Goal: Task Accomplishment & Management: Manage account settings

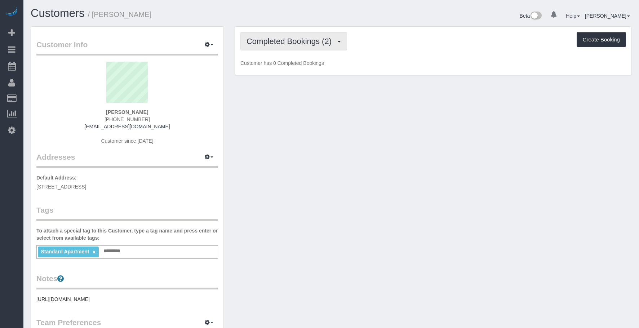
click at [289, 39] on span "Completed Bookings (2)" at bounding box center [290, 41] width 89 height 9
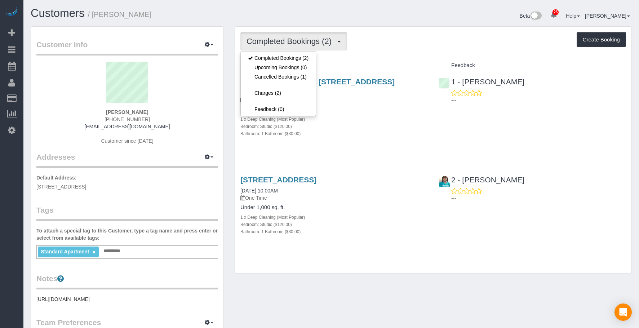
click at [393, 134] on div "Bathroom: 1 Bathroom ($30.00)" at bounding box center [333, 133] width 187 height 7
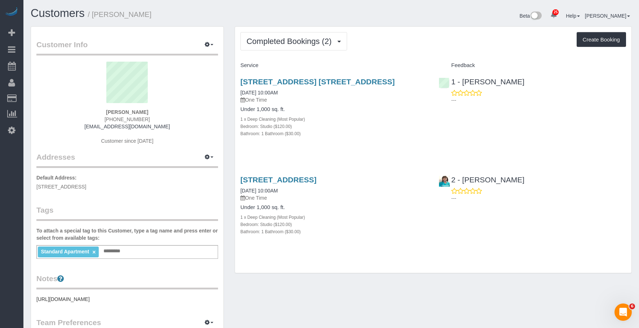
click at [308, 55] on div "Completed Bookings (2) Completed Bookings (2) Upcoming Bookings (0) Cancelled B…" at bounding box center [433, 150] width 396 height 246
click at [291, 36] on button "Completed Bookings (2)" at bounding box center [293, 41] width 107 height 18
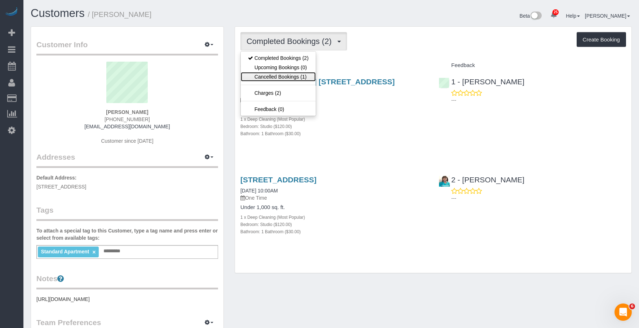
click at [283, 74] on link "Cancelled Bookings (1)" at bounding box center [278, 76] width 75 height 9
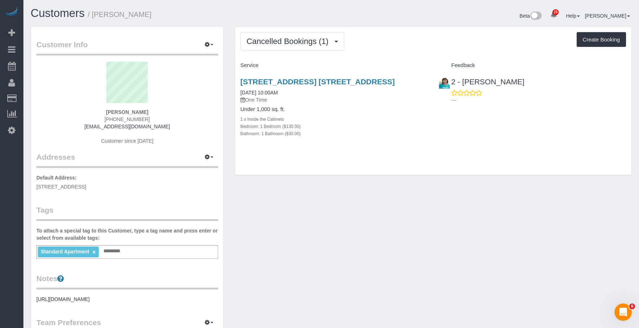
click at [386, 123] on div "Bedroom: 1 Bedroom ($130.00)" at bounding box center [333, 126] width 187 height 7
drag, startPoint x: 377, startPoint y: 147, endPoint x: 366, endPoint y: 123, distance: 27.3
click at [377, 147] on div "969 Lafayette Avenue, Apt. 2l, Brooklyn, NY 11221 09/24/2025 10:00AM One Time U…" at bounding box center [334, 111] width 198 height 80
click at [365, 78] on link "[STREET_ADDRESS] [STREET_ADDRESS]" at bounding box center [317, 81] width 154 height 8
click at [301, 40] on span "Cancelled Bookings (1)" at bounding box center [288, 41] width 85 height 9
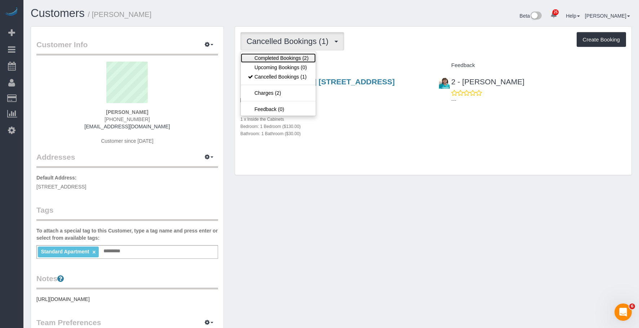
click at [268, 57] on link "Completed Bookings (2)" at bounding box center [278, 57] width 75 height 9
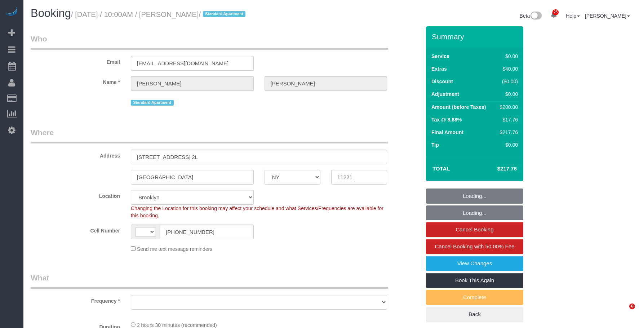
select select "NY"
select select "string:stripe"
select select "number:89"
select select "number:90"
select select "number:15"
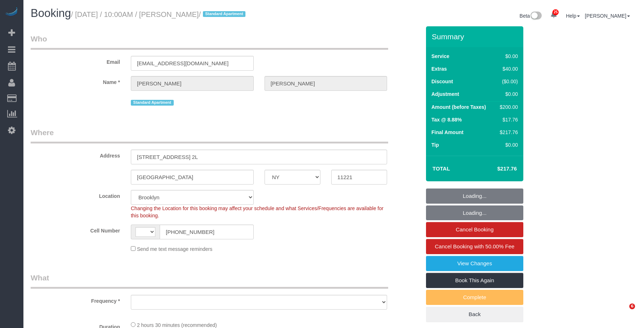
select select "number:7"
drag, startPoint x: 101, startPoint y: 63, endPoint x: 119, endPoint y: 63, distance: 17.7
click at [101, 63] on div "Email tconte252@gmail.com" at bounding box center [225, 52] width 401 height 37
select select "string:[GEOGRAPHIC_DATA]"
select select "spot1"
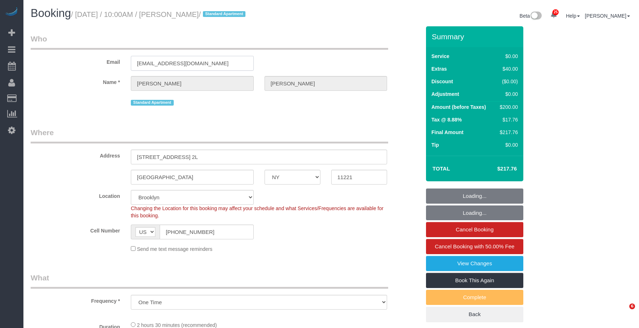
select select "object:972"
select select "1"
select select "object:1513"
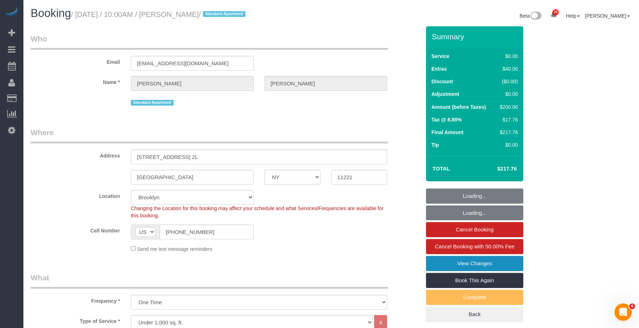
click at [458, 261] on link "View Changes" at bounding box center [474, 263] width 97 height 15
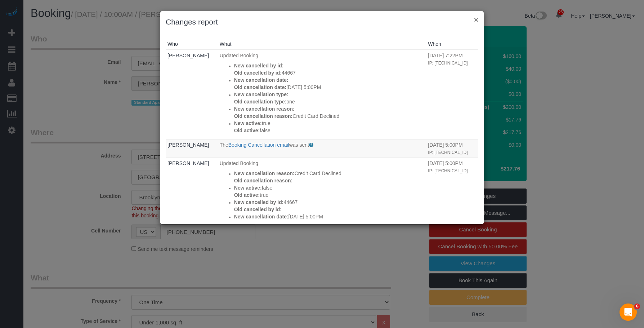
click at [478, 20] on button "×" at bounding box center [476, 20] width 4 height 8
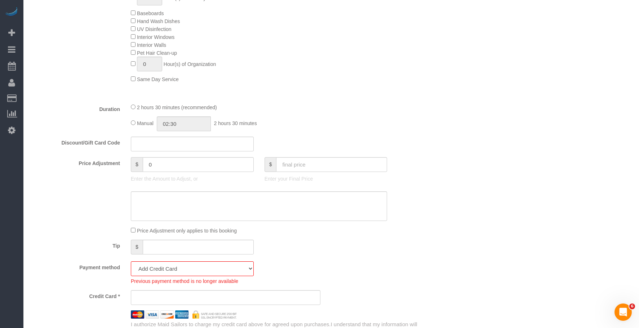
scroll to position [504, 0]
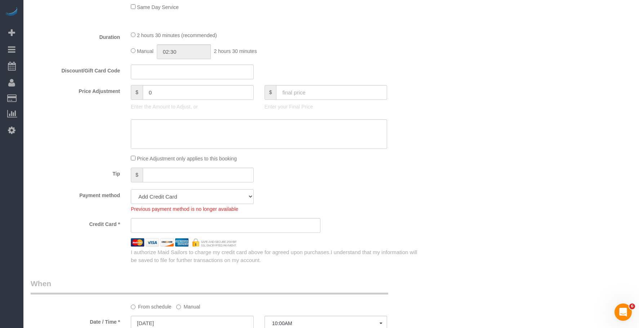
click at [235, 193] on select "Visa - 3985 - 01/2029 (Default) Add Credit Card ─────────────── Cash Check Payp…" at bounding box center [192, 196] width 123 height 15
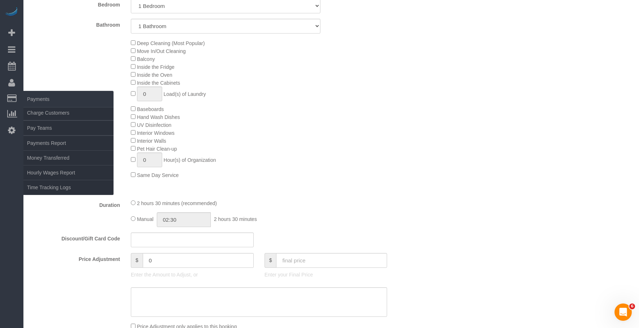
scroll to position [324, 0]
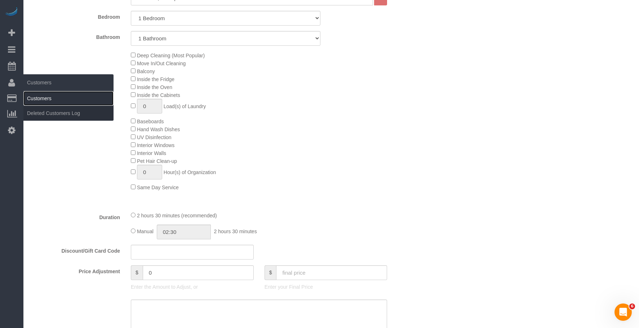
click at [51, 101] on link "Customers" at bounding box center [68, 98] width 90 height 14
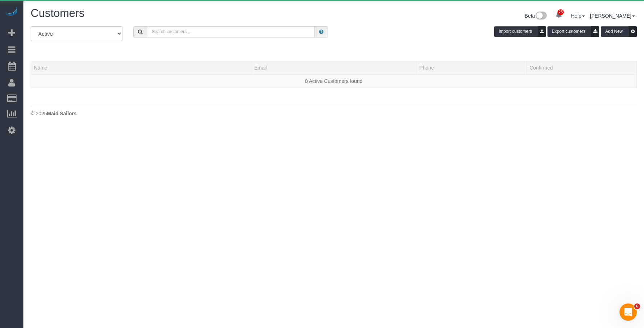
click at [216, 34] on input "text" at bounding box center [231, 31] width 168 height 11
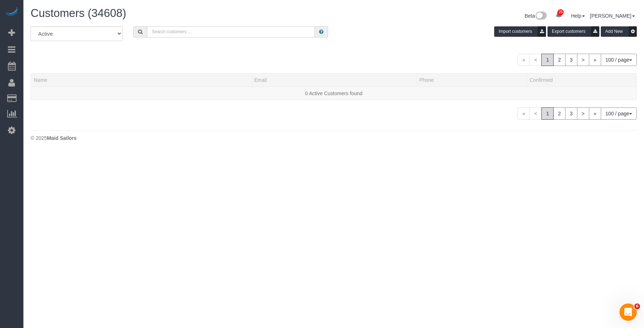
paste input "[EMAIL_ADDRESS][DOMAIN_NAME]"
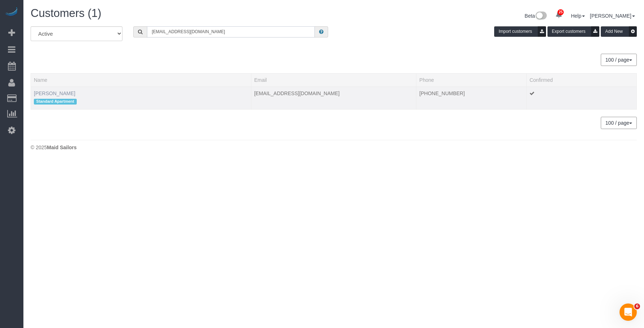
type input "[EMAIL_ADDRESS][DOMAIN_NAME]"
click at [45, 93] on link "[PERSON_NAME]" at bounding box center [54, 93] width 41 height 6
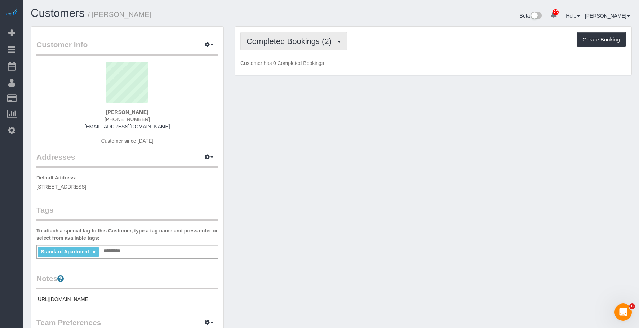
click at [306, 39] on span "Completed Bookings (2)" at bounding box center [290, 41] width 89 height 9
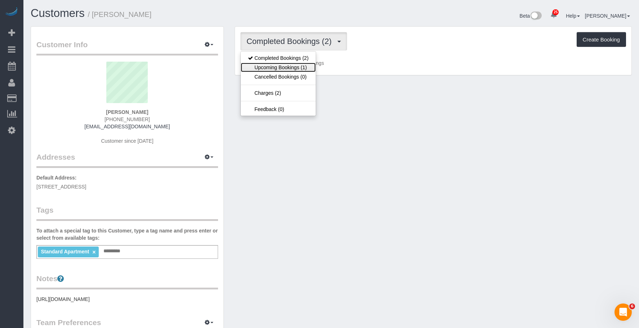
click at [291, 67] on link "Upcoming Bookings (1)" at bounding box center [278, 67] width 75 height 9
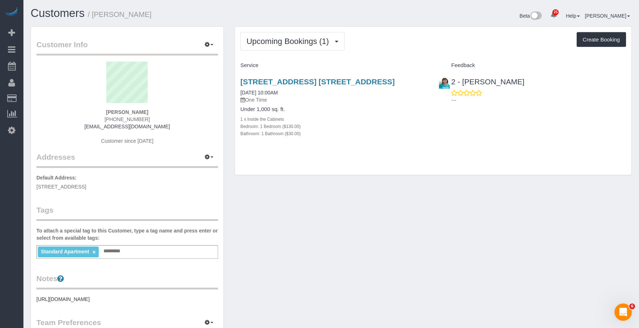
click at [394, 111] on h4 "Under 1,000 sq. ft." at bounding box center [333, 109] width 187 height 6
click at [398, 49] on div "Upcoming Bookings (1) Completed Bookings (2) Upcoming Bookings (1) Cancelled Bo…" at bounding box center [433, 41] width 386 height 18
click at [368, 125] on div "Bedroom: 1 Bedroom ($130.00)" at bounding box center [333, 126] width 187 height 7
click at [209, 43] on icon "button" at bounding box center [207, 44] width 5 height 4
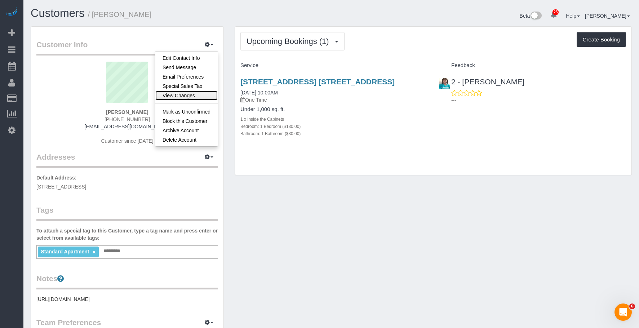
click at [177, 95] on link "View Changes" at bounding box center [186, 95] width 62 height 9
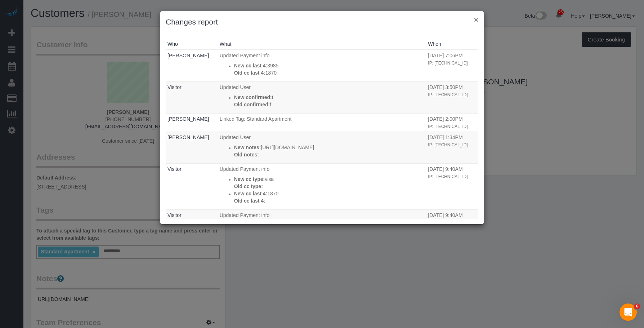
click at [477, 18] on button "×" at bounding box center [476, 20] width 4 height 8
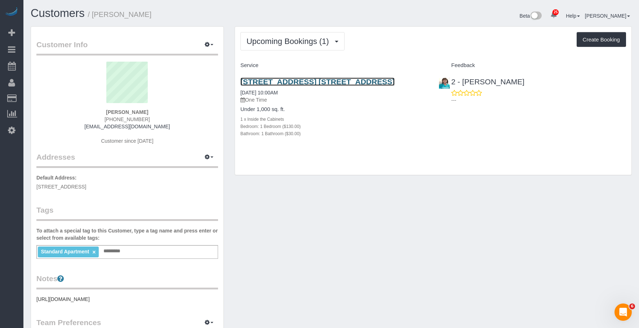
click at [277, 79] on link "969 Lafayette Avenue, Apt. 2l, Brooklyn, NY 11221" at bounding box center [317, 81] width 154 height 8
drag, startPoint x: 92, startPoint y: 16, endPoint x: 156, endPoint y: 16, distance: 63.8
click at [156, 16] on h1 "Customers / Thomas Conte" at bounding box center [178, 13] width 295 height 12
copy small "Thomas Conte"
drag, startPoint x: 237, startPoint y: 80, endPoint x: 429, endPoint y: 83, distance: 192.4
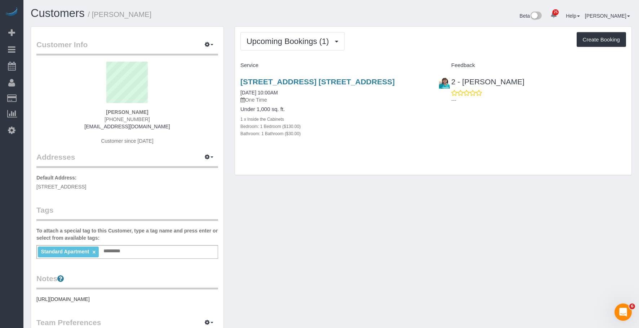
click at [429, 83] on div "969 Lafayette Avenue, Apt. 2l, Brooklyn, NY 11221 09/24/2025 10:00AM One Time U…" at bounding box center [334, 111] width 198 height 80
drag, startPoint x: 311, startPoint y: 43, endPoint x: 301, endPoint y: 53, distance: 14.0
click at [311, 44] on span "Upcoming Bookings (1)" at bounding box center [289, 41] width 86 height 9
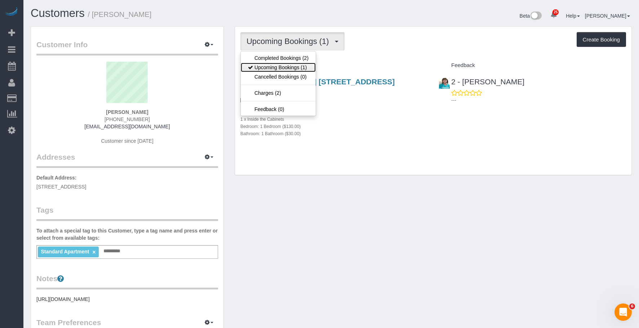
click at [285, 67] on link "Upcoming Bookings (1)" at bounding box center [278, 67] width 75 height 9
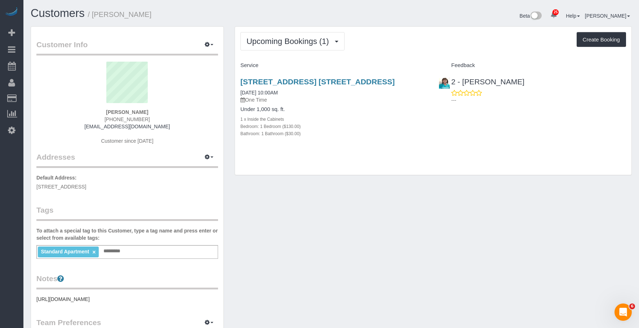
click at [379, 118] on div "1 x Inside the Cabinets" at bounding box center [333, 118] width 187 height 7
click at [342, 79] on link "969 Lafayette Avenue, Apt. 2l, Brooklyn, NY 11221" at bounding box center [317, 81] width 154 height 8
drag, startPoint x: 237, startPoint y: 78, endPoint x: 422, endPoint y: 79, distance: 185.6
click at [422, 79] on div "Upcoming Bookings (1) Completed Bookings (2) Upcoming Bookings (1) Cancelled Bo…" at bounding box center [433, 104] width 408 height 156
drag, startPoint x: 251, startPoint y: 30, endPoint x: 258, endPoint y: 45, distance: 16.3
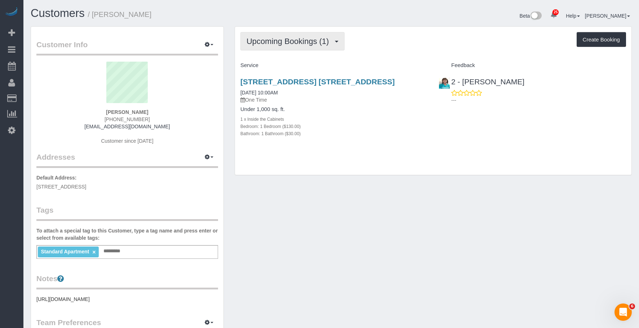
click at [251, 33] on div "Upcoming Bookings (1) Completed Bookings (2) Upcoming Bookings (1) Cancelled Bo…" at bounding box center [433, 101] width 396 height 148
click at [268, 35] on button "Upcoming Bookings (1)" at bounding box center [292, 41] width 104 height 18
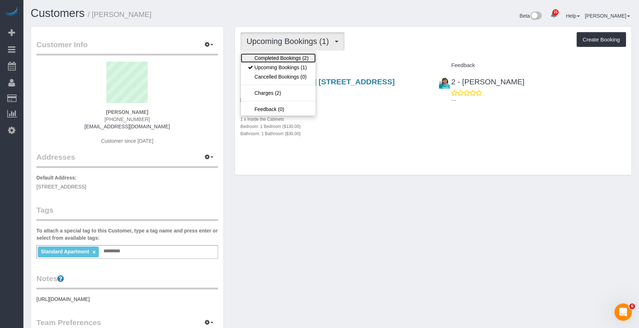
click at [266, 61] on link "Completed Bookings (2)" at bounding box center [278, 57] width 75 height 9
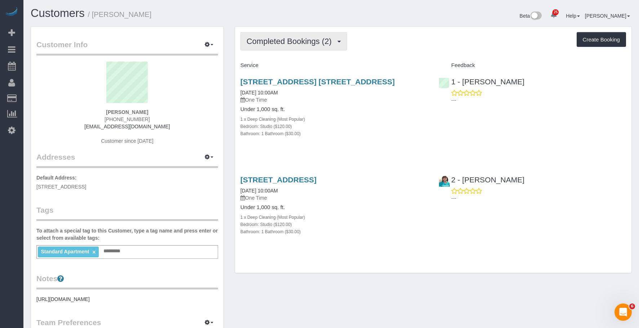
click at [258, 39] on span "Completed Bookings (2)" at bounding box center [290, 41] width 89 height 9
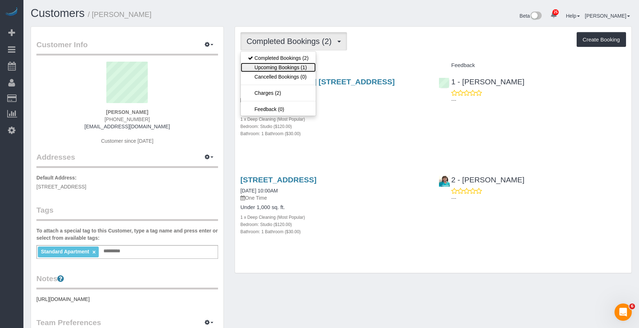
click at [266, 65] on link "Upcoming Bookings (1)" at bounding box center [278, 67] width 75 height 9
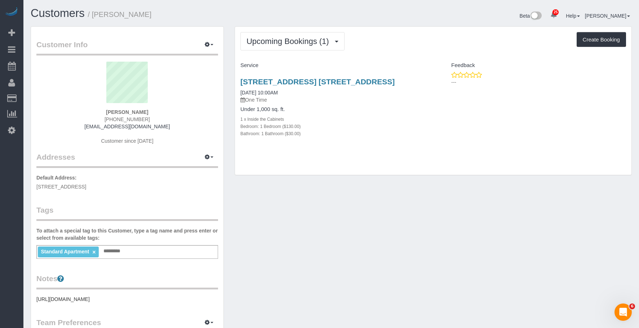
drag, startPoint x: 246, startPoint y: 79, endPoint x: 428, endPoint y: 80, distance: 181.6
click at [428, 80] on div "969 Lafayette Avenue, Apt. 2l, Brooklyn, NY 11221 09/24/2025 10:00AM One Time U…" at bounding box center [334, 111] width 198 height 80
copy link "969 Lafayette Avenue, Apt. 2l, Brooklyn, NY 11221"
click at [432, 124] on div "969 Lafayette Avenue, Apt. 2l, Brooklyn, NY 11221 09/24/2025 10:00AM One Time U…" at bounding box center [334, 111] width 198 height 80
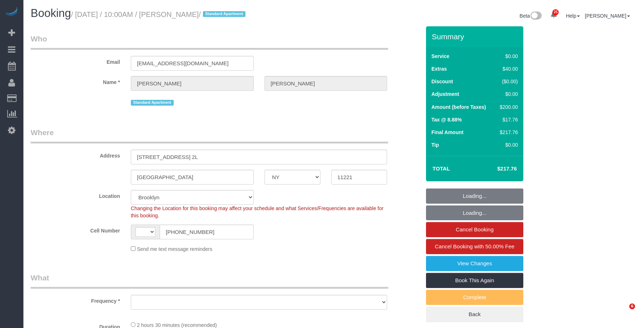
select select "NY"
select select "number:89"
select select "number:90"
select select "number:15"
select select "number:7"
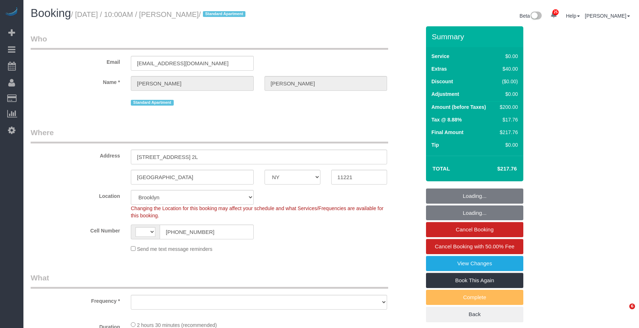
click at [320, 39] on legend "Who" at bounding box center [209, 42] width 357 height 16
select select "string:[GEOGRAPHIC_DATA]"
select select "object:972"
select select "1"
select select "spot1"
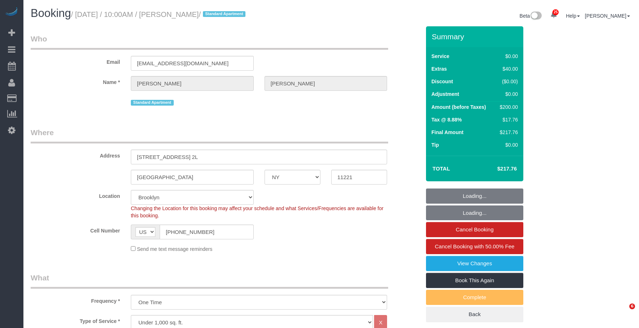
select select "object:1477"
select select "1"
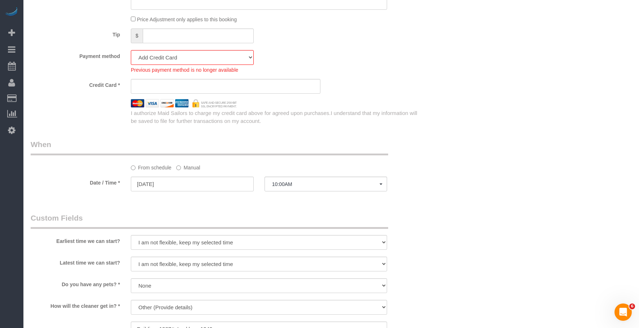
scroll to position [649, 0]
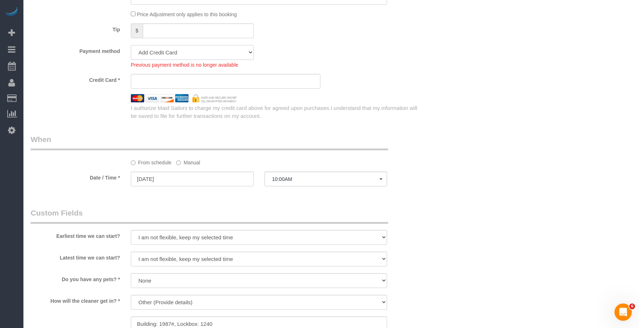
drag, startPoint x: 232, startPoint y: 51, endPoint x: 226, endPoint y: 56, distance: 7.9
click at [232, 51] on select "Visa - 3985 - 01/2029 (Default) Add Credit Card ─────────────── Cash Check Payp…" at bounding box center [192, 52] width 123 height 15
select select "string:stripe-pm_1SAfHk4VGloSiKo7F2uKM6XW"
click at [131, 45] on select "Visa - 3985 - 01/2029 (Default) Add Credit Card ─────────────── Cash Check Payp…" at bounding box center [192, 52] width 123 height 15
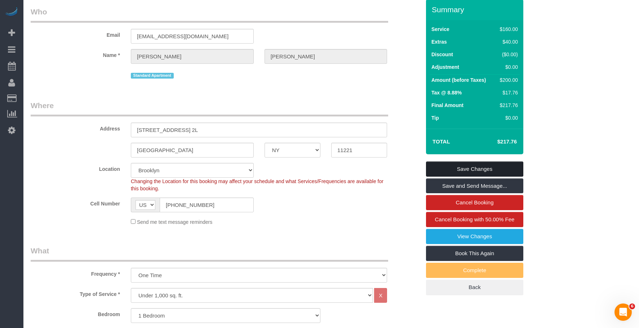
scroll to position [0, 0]
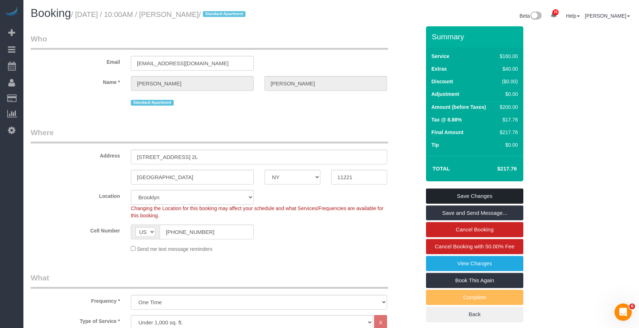
drag, startPoint x: 511, startPoint y: 194, endPoint x: 489, endPoint y: 195, distance: 21.6
click at [511, 194] on link "Save Changes" at bounding box center [474, 195] width 97 height 15
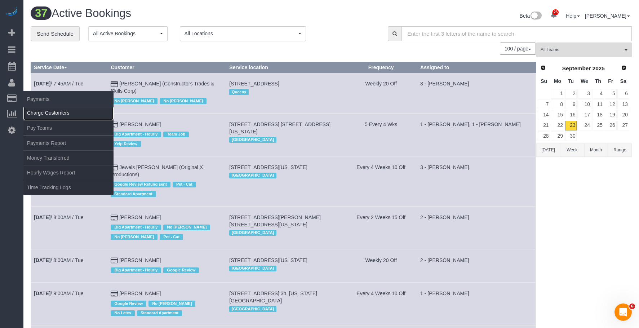
click at [37, 111] on link "Charge Customers" at bounding box center [68, 113] width 90 height 14
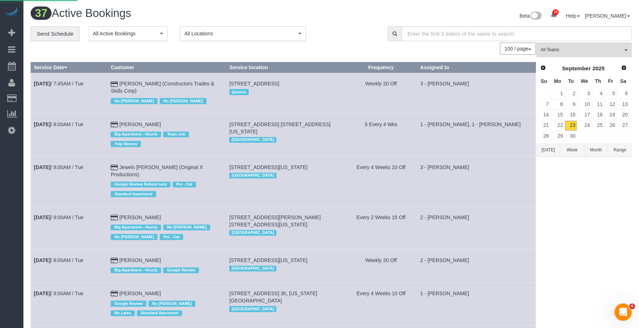
select select
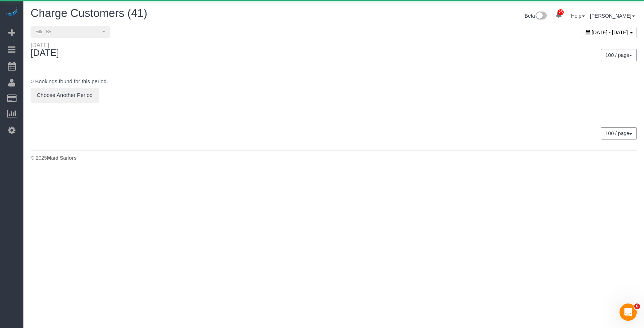
click at [592, 34] on span "[DATE] - [DATE]" at bounding box center [610, 33] width 36 height 6
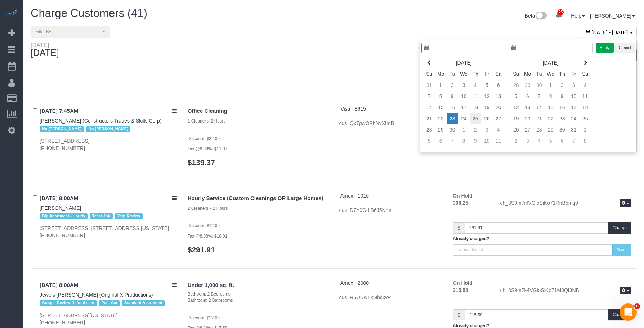
type input "**********"
click at [457, 117] on td "24" at bounding box center [459, 118] width 12 height 11
type input "**********"
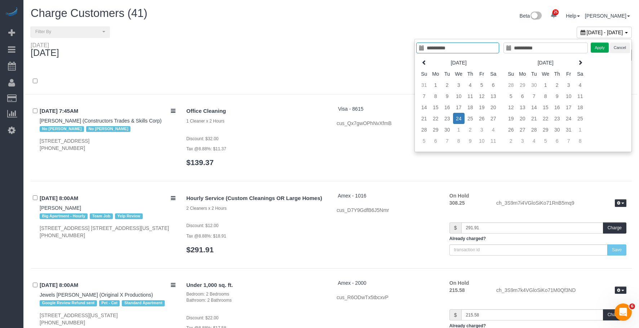
type input "**********"
click at [600, 45] on button "Apply" at bounding box center [600, 48] width 18 height 10
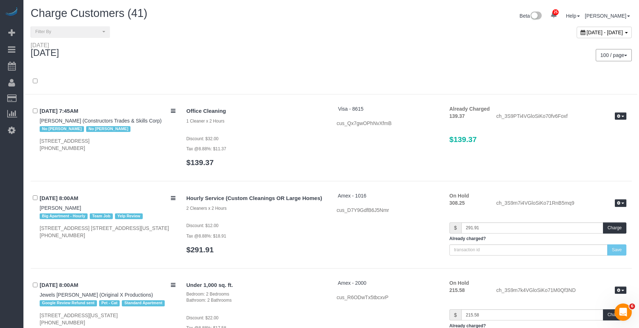
click at [387, 67] on div "100 / page 10 / page 20 / page 30 / page 40 / page 50 / page 100 / page" at bounding box center [484, 55] width 306 height 27
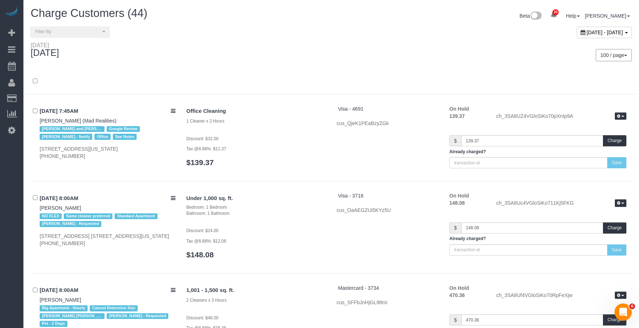
scroll to position [2148, 0]
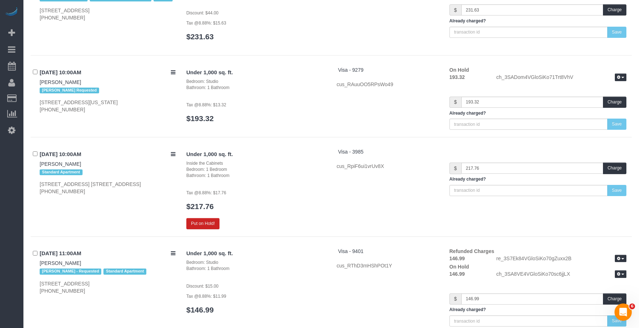
drag, startPoint x: 276, startPoint y: 208, endPoint x: 292, endPoint y: 196, distance: 19.9
click at [276, 208] on h3 "$217.76" at bounding box center [255, 206] width 139 height 8
click at [213, 227] on button "Put on Hold!" at bounding box center [202, 223] width 33 height 11
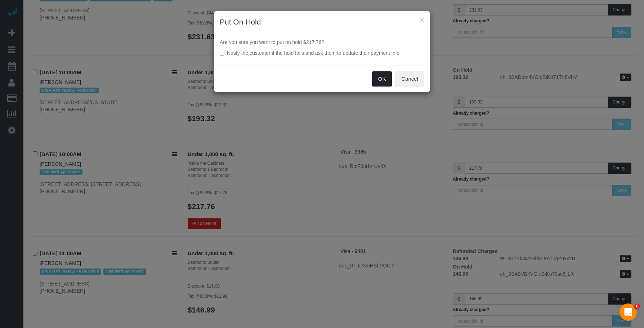
click at [380, 78] on button "OK" at bounding box center [382, 78] width 20 height 15
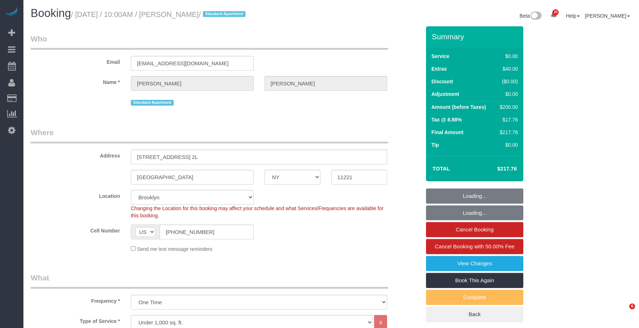
select select "NY"
select select "1"
select select "spot1"
select select "number:89"
select select "number:90"
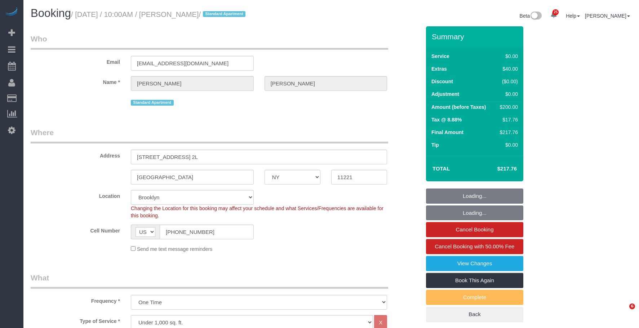
select select "number:15"
select select "number:7"
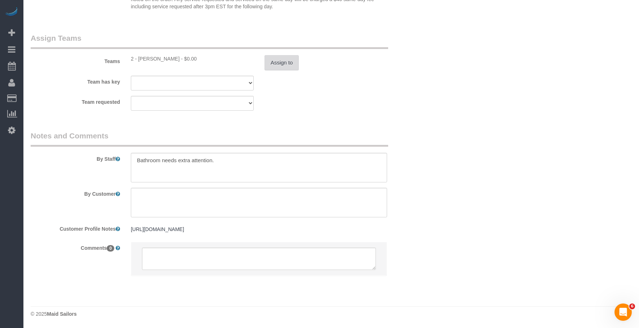
click at [283, 58] on button "Assign to" at bounding box center [281, 62] width 35 height 15
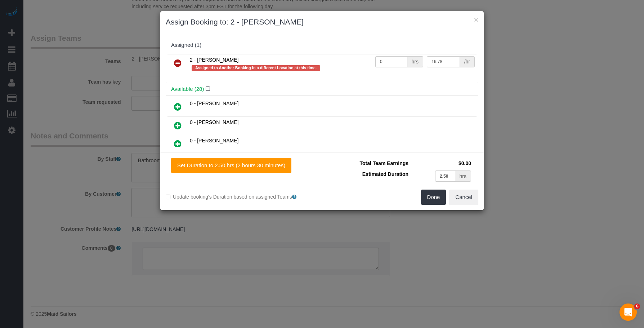
click at [177, 64] on icon at bounding box center [178, 63] width 8 height 9
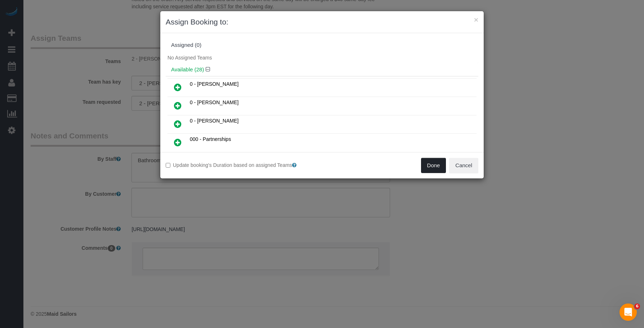
click at [426, 168] on button "Done" at bounding box center [433, 165] width 25 height 15
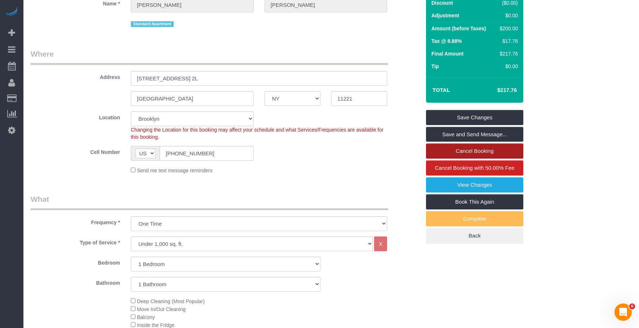
scroll to position [43, 0]
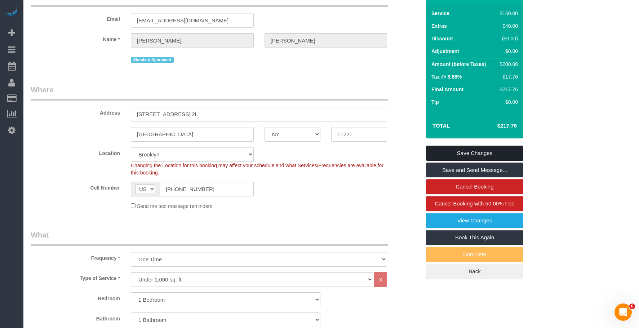
click at [495, 153] on link "Save Changes" at bounding box center [474, 153] width 97 height 15
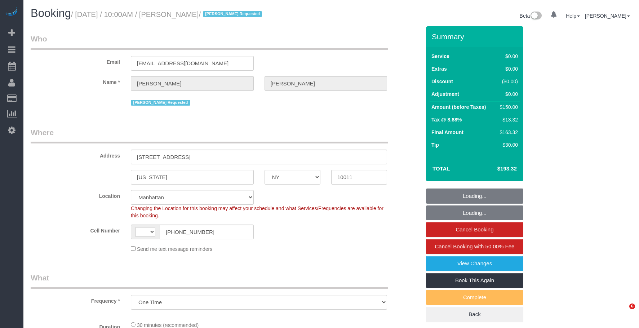
select select "NY"
select select "number:89"
select select "number:71"
select select "number:15"
select select "number:5"
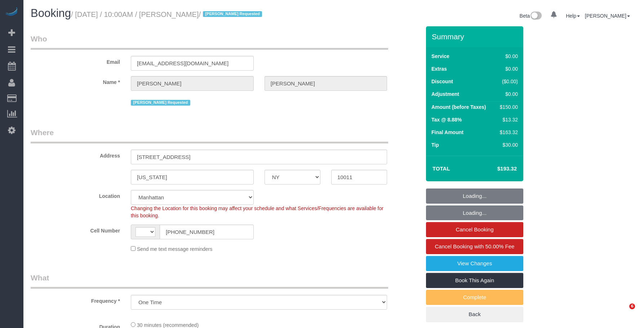
select select "object:1102"
select select "string:[GEOGRAPHIC_DATA]"
select select "spot1"
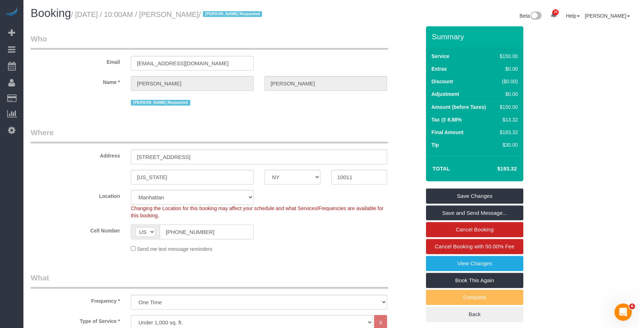
drag, startPoint x: 198, startPoint y: 233, endPoint x: 35, endPoint y: 217, distance: 164.1
click at [31, 219] on sui-booking-location "Location [GEOGRAPHIC_DATA] [GEOGRAPHIC_DATA] [GEOGRAPHIC_DATA] [GEOGRAPHIC_DATA…" at bounding box center [226, 221] width 390 height 63
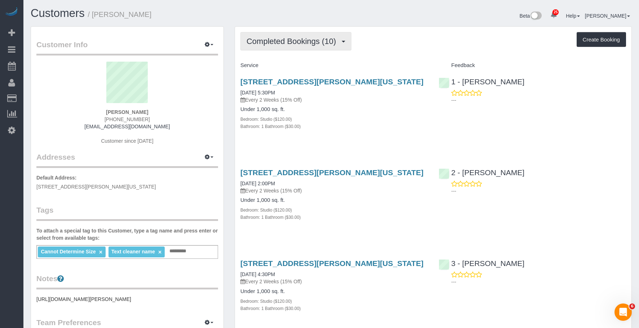
drag, startPoint x: 320, startPoint y: 41, endPoint x: 307, endPoint y: 61, distance: 23.3
click at [320, 41] on span "Completed Bookings (10)" at bounding box center [292, 41] width 93 height 9
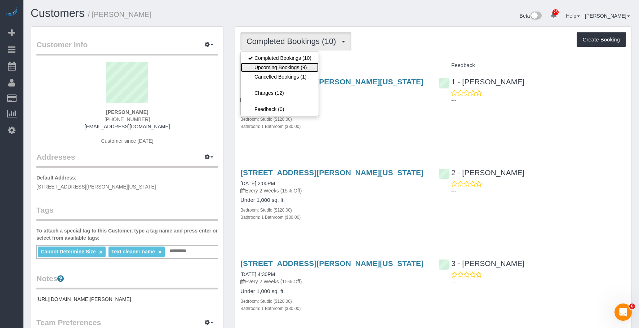
click at [301, 68] on link "Upcoming Bookings (9)" at bounding box center [280, 67] width 78 height 9
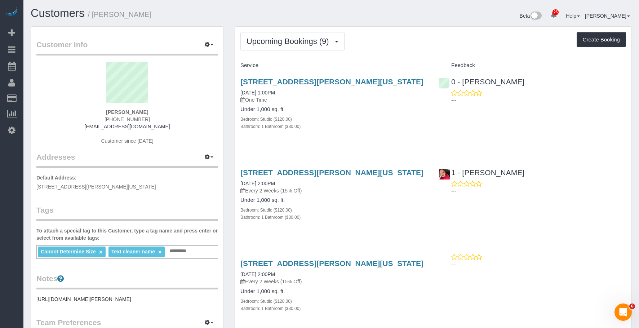
drag, startPoint x: 365, startPoint y: 107, endPoint x: 439, endPoint y: 107, distance: 74.6
click at [366, 107] on h4 "Under 1,000 sq. ft." at bounding box center [333, 109] width 187 height 6
drag, startPoint x: 518, startPoint y: 84, endPoint x: 469, endPoint y: 85, distance: 48.7
click at [465, 84] on div "0 - Emily Desena ---" at bounding box center [532, 88] width 198 height 35
copy link "mily Desena"
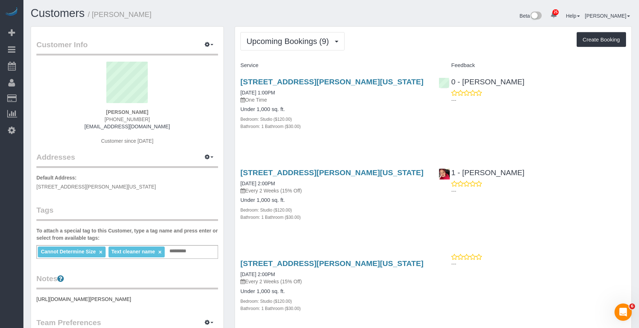
click at [545, 85] on div "0 - Emily Desena ---" at bounding box center [532, 88] width 198 height 35
drag, startPoint x: 534, startPoint y: 83, endPoint x: 464, endPoint y: 80, distance: 69.6
click at [464, 80] on div "0 - Emily Desena ---" at bounding box center [532, 88] width 198 height 35
copy link "Emily Desena"
click at [404, 33] on div "Upcoming Bookings (9) Completed Bookings (10) Upcoming Bookings (9) Cancelled B…" at bounding box center [433, 41] width 386 height 18
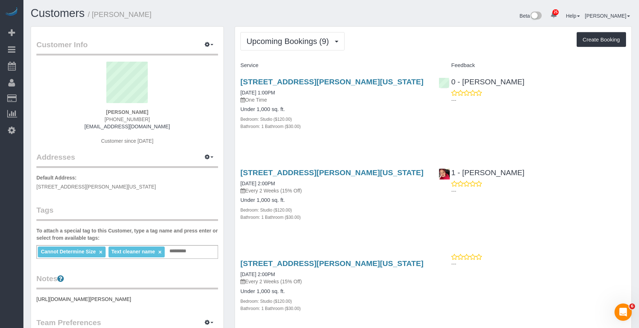
click at [375, 116] on div "Bedroom: Studio ($120.00)" at bounding box center [333, 118] width 187 height 7
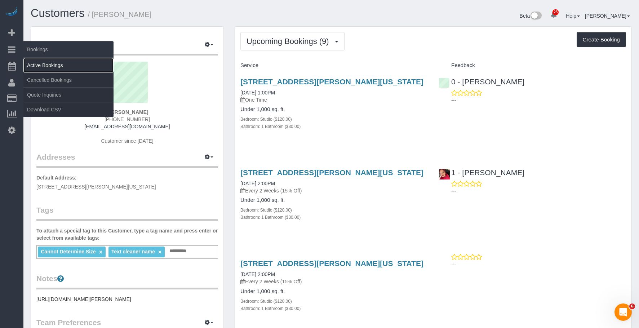
drag, startPoint x: 50, startPoint y: 66, endPoint x: 90, endPoint y: 63, distance: 39.7
click at [50, 66] on link "Active Bookings" at bounding box center [68, 65] width 90 height 14
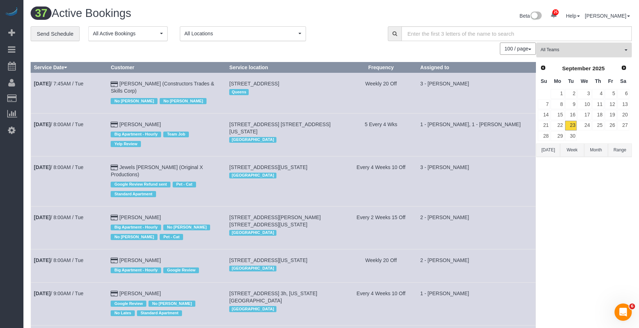
click at [570, 52] on span "All Teams" at bounding box center [581, 50] width 82 height 6
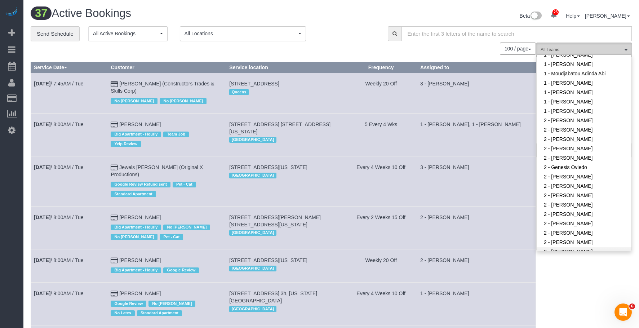
scroll to position [396, 0]
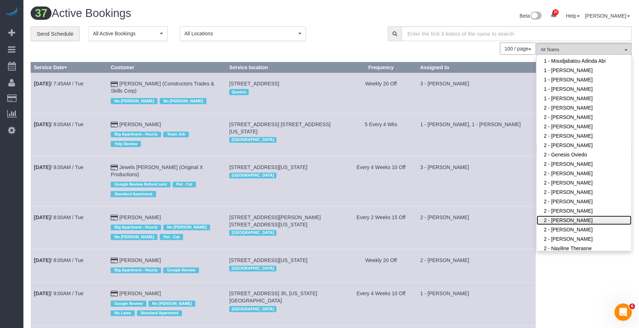
click at [591, 215] on link "2 - [PERSON_NAME]" at bounding box center [583, 219] width 95 height 9
click at [359, 31] on div "**********" at bounding box center [204, 33] width 346 height 15
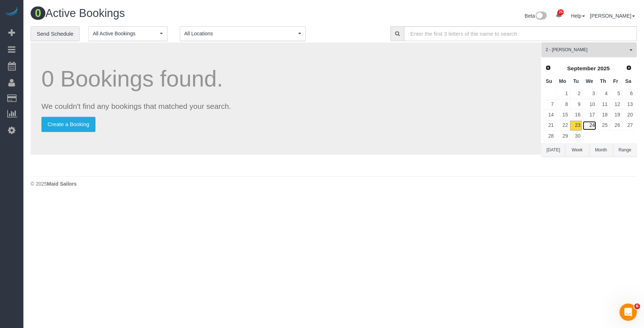
click at [590, 124] on link "24" at bounding box center [590, 126] width 14 height 10
click at [610, 50] on span "2 - [PERSON_NAME]" at bounding box center [587, 50] width 82 height 6
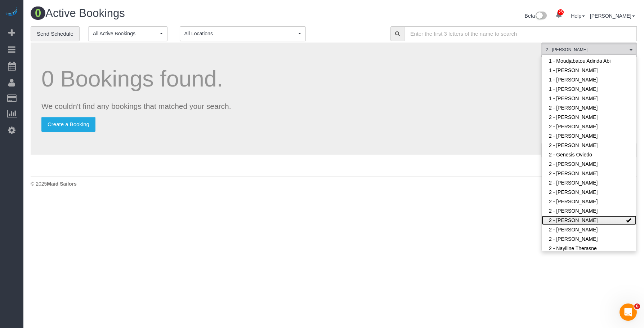
click at [562, 215] on link "2 - [PERSON_NAME]" at bounding box center [589, 219] width 95 height 9
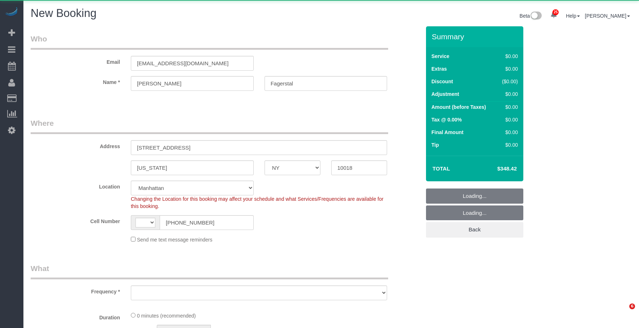
select select "NY"
select select "number:89"
select select "number:90"
select select "string:[GEOGRAPHIC_DATA]"
select select "300"
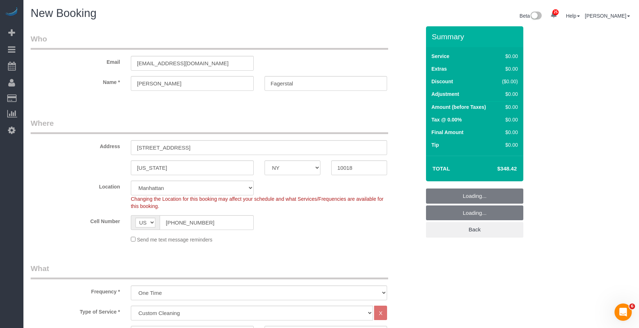
click at [309, 121] on legend "Where" at bounding box center [209, 126] width 357 height 16
select select "object:1580"
select select "spot2"
select select "spot60"
select select "object:1584"
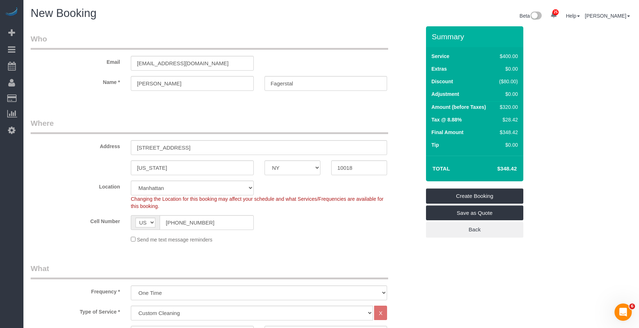
select select "spot118"
click at [225, 124] on legend "Where" at bounding box center [209, 126] width 357 height 16
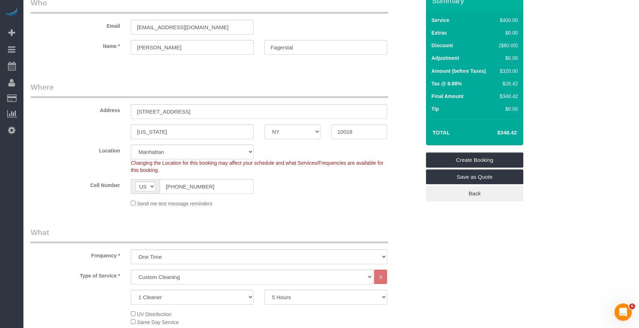
click at [238, 85] on legend "Where" at bounding box center [209, 90] width 357 height 16
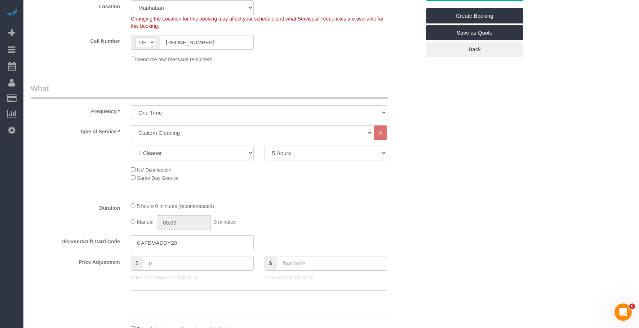
scroll to position [216, 0]
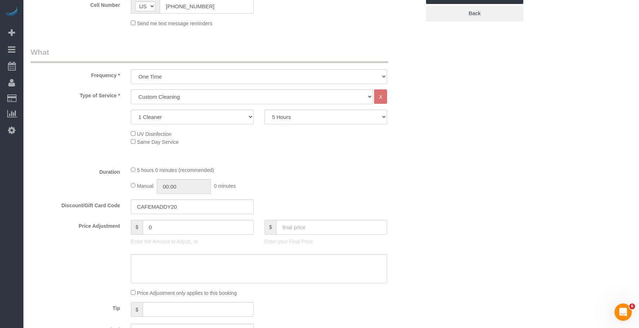
click at [320, 49] on legend "What" at bounding box center [209, 55] width 357 height 16
click at [349, 173] on div "5 hours 0 minutes (recommended)" at bounding box center [259, 170] width 256 height 8
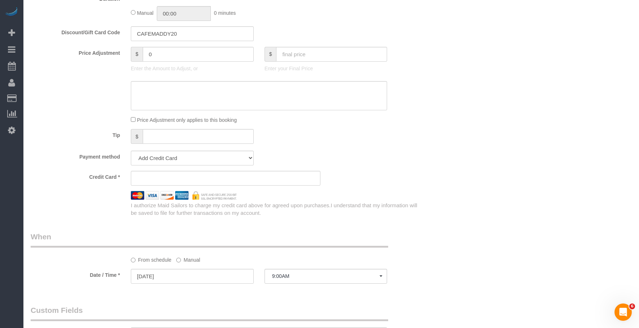
scroll to position [396, 0]
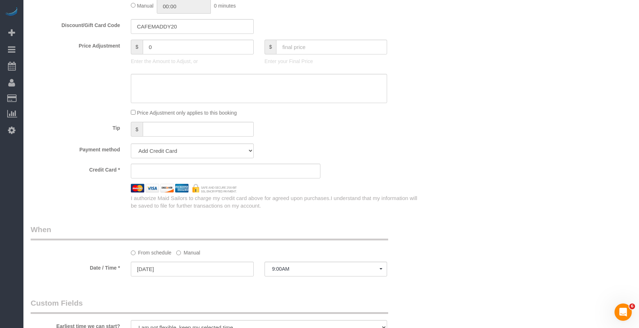
click at [315, 140] on fieldset "What Frequency * One Time Weekly (20% Off) - 20.00% Every 2 Weeks (15% Off) - 1…" at bounding box center [226, 38] width 390 height 343
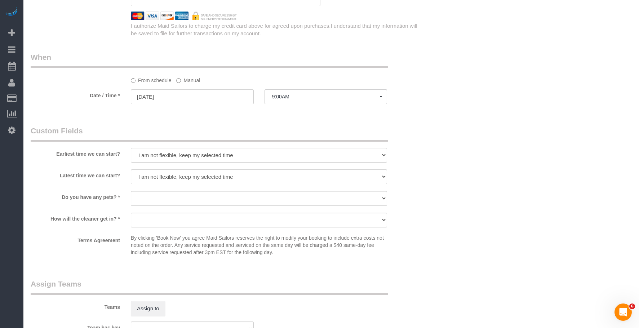
scroll to position [613, 0]
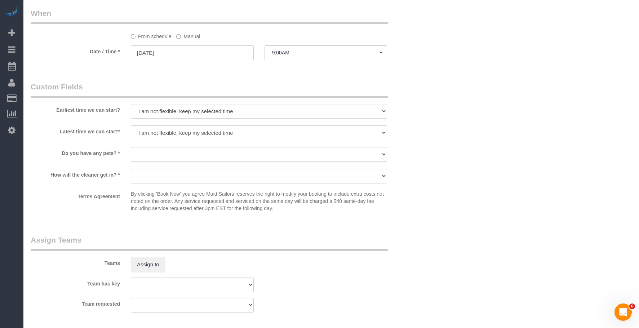
click at [184, 155] on select "Dog Cat None" at bounding box center [259, 154] width 256 height 15
click at [161, 155] on select "Dog Cat None" at bounding box center [259, 154] width 256 height 15
drag, startPoint x: 164, startPoint y: 153, endPoint x: 164, endPoint y: 161, distance: 7.6
click at [164, 153] on select "Dog Cat None" at bounding box center [259, 154] width 256 height 15
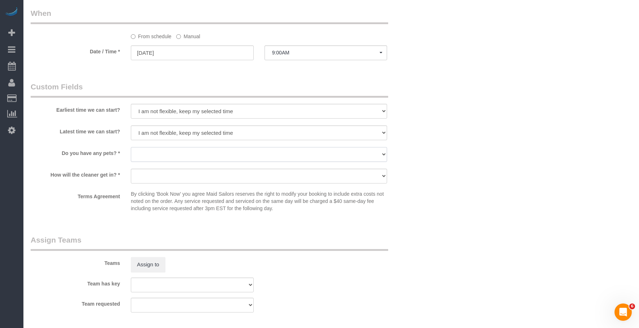
select select "number:15"
click at [131, 147] on select "Dog Cat None" at bounding box center [259, 154] width 256 height 15
drag, startPoint x: 186, startPoint y: 175, endPoint x: 182, endPoint y: 183, distance: 8.7
click at [186, 175] on select "We'll let you in. Doorman/Front Desk has the key. Other (Provide details)" at bounding box center [259, 176] width 256 height 15
select select "number:5"
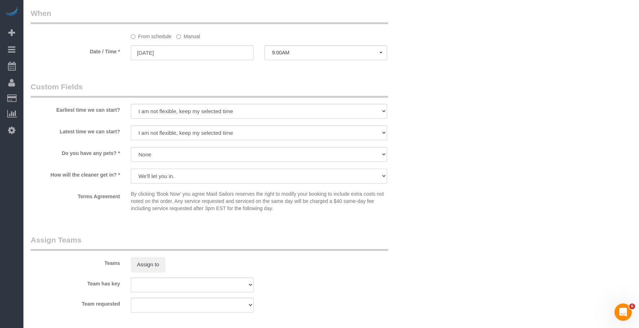
click at [131, 169] on select "We'll let you in. Doorman/Front Desk has the key. Other (Provide details)" at bounding box center [259, 176] width 256 height 15
drag, startPoint x: 493, startPoint y: 166, endPoint x: 489, endPoint y: 169, distance: 4.4
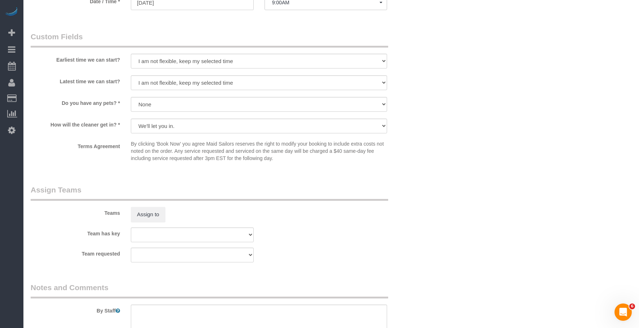
scroll to position [641, 0]
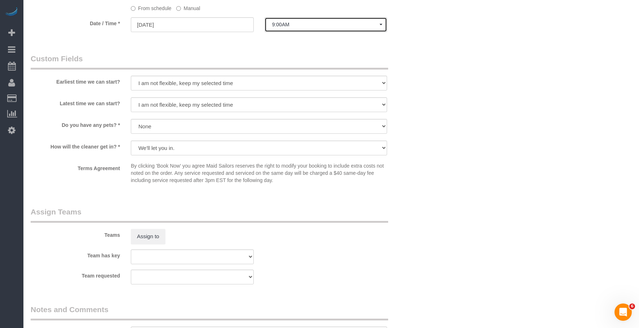
click at [309, 22] on span "9:00AM" at bounding box center [326, 25] width 108 height 6
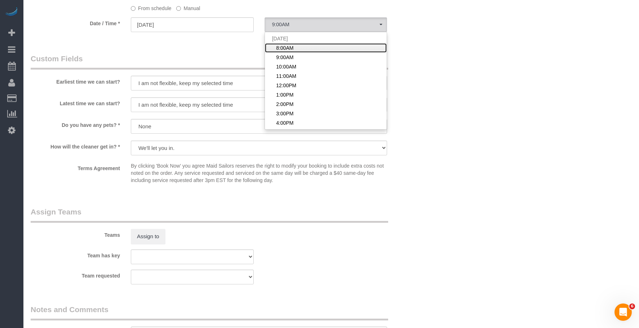
click at [293, 47] on span "8:00AM" at bounding box center [284, 47] width 17 height 7
select select "spot117"
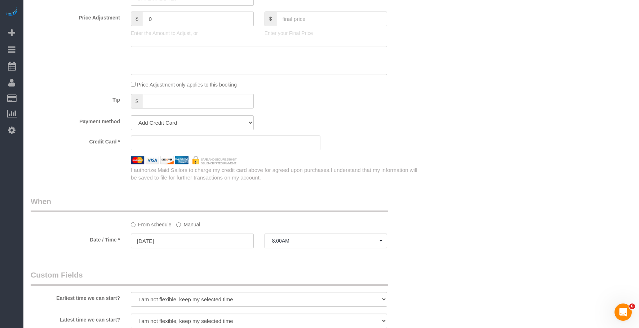
scroll to position [352, 0]
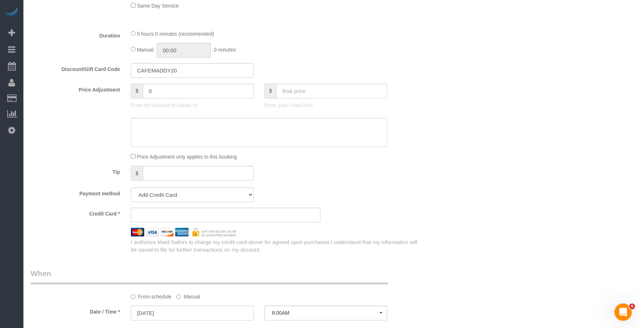
click at [454, 170] on div "Who Email losbamb24@gmail.com Name * Carl Fagerstal Where Address 320 West 38th…" at bounding box center [331, 186] width 601 height 1025
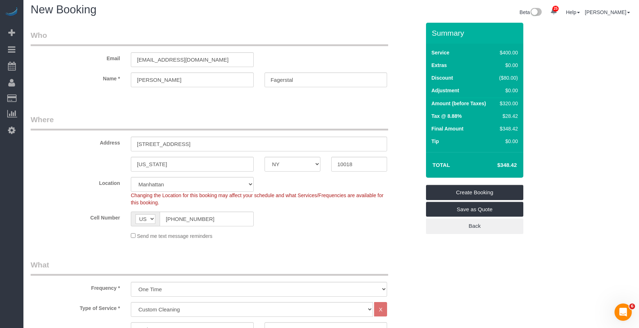
scroll to position [0, 0]
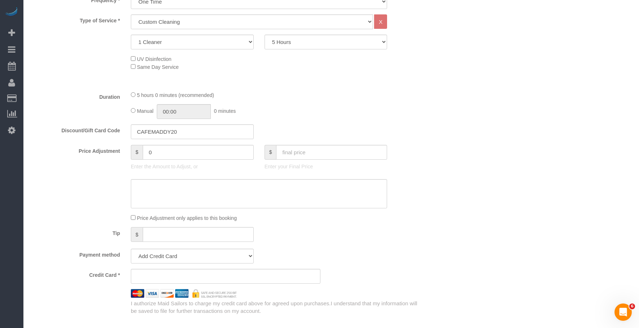
scroll to position [288, 0]
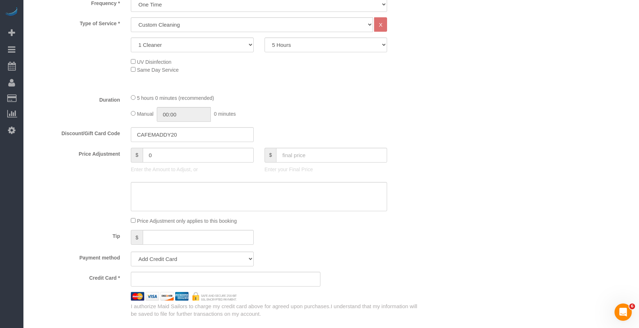
click at [395, 128] on div "Discount/Gift Card Code CAFEMADDY20" at bounding box center [225, 134] width 401 height 15
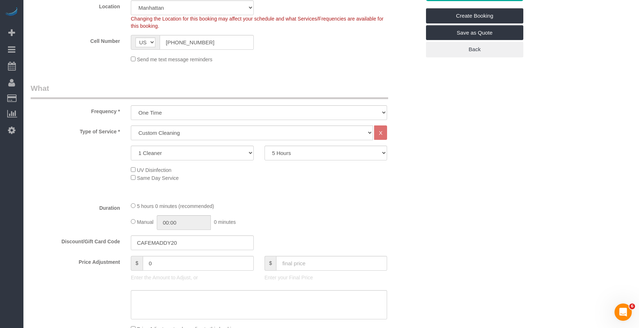
scroll to position [72, 0]
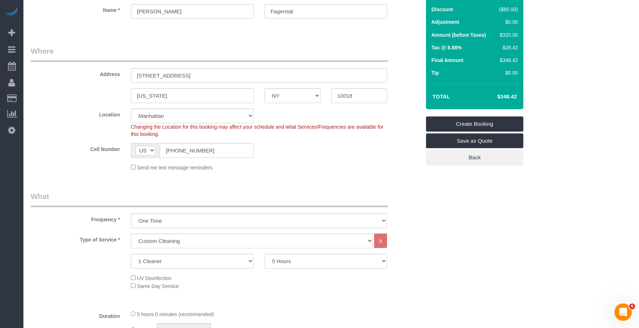
drag, startPoint x: 145, startPoint y: 40, endPoint x: 210, endPoint y: 86, distance: 79.9
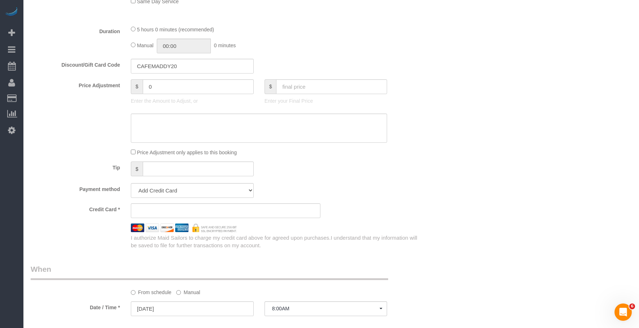
scroll to position [360, 0]
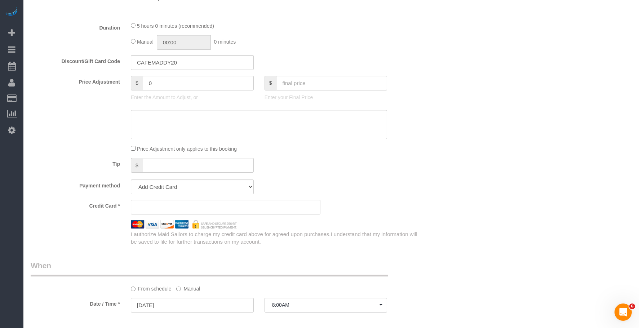
click at [552, 147] on div "Who Email losbamb24@gmail.com Name * Carl Fagerstal Where Address 320 West 38th…" at bounding box center [331, 178] width 601 height 1025
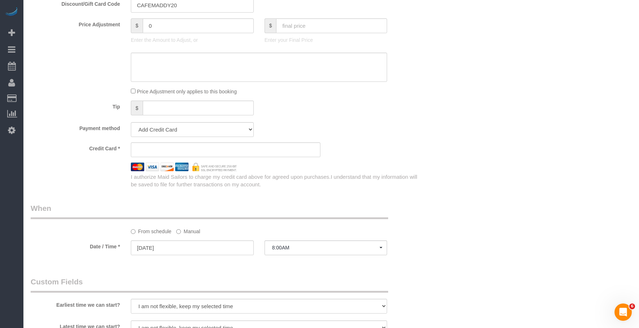
scroll to position [468, 0]
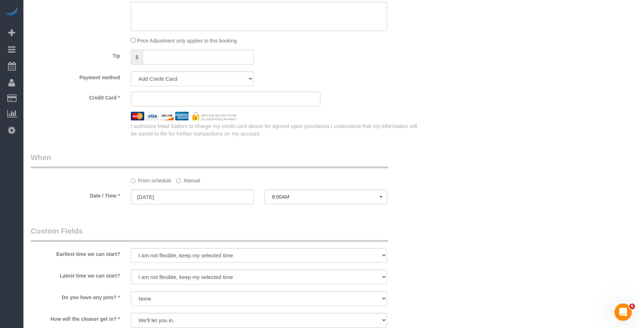
click at [482, 108] on div "Who Email losbamb24@gmail.com Name * Carl Fagerstal Where Address 320 West 38th…" at bounding box center [331, 70] width 601 height 1025
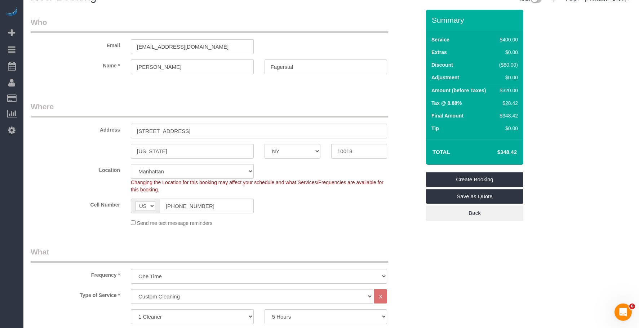
scroll to position [0, 0]
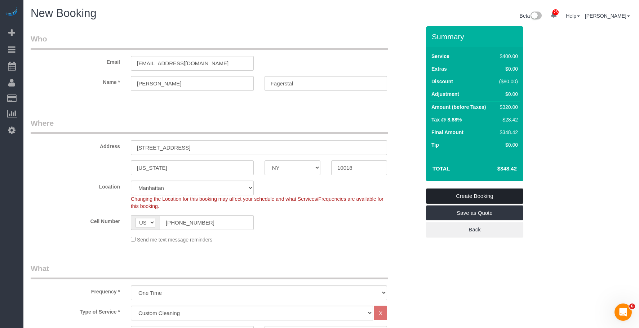
drag, startPoint x: 508, startPoint y: 198, endPoint x: 496, endPoint y: 195, distance: 12.2
click at [508, 198] on link "Create Booking" at bounding box center [474, 195] width 97 height 15
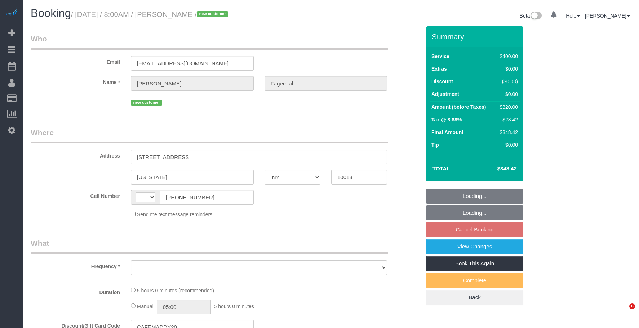
select select "NY"
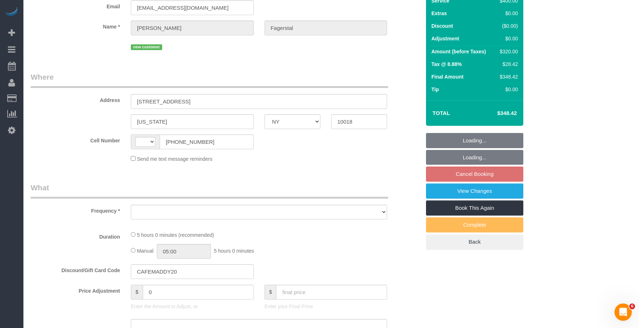
select select "string:[GEOGRAPHIC_DATA]"
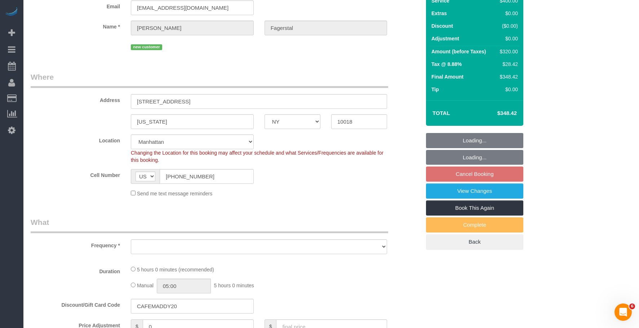
scroll to position [108, 0]
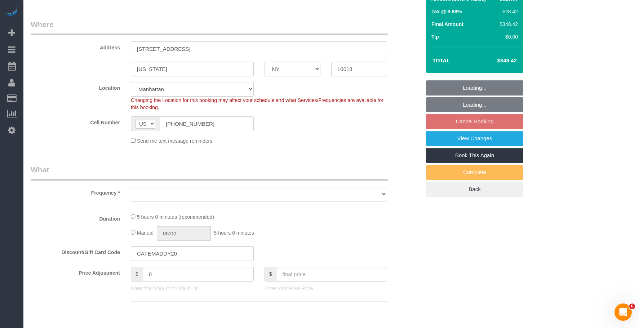
select select "string:stripe-pm_1SAgBp4VGloSiKo7GebCEJYy"
select select "number:89"
select select "number:90"
select select "number:15"
select select "number:5"
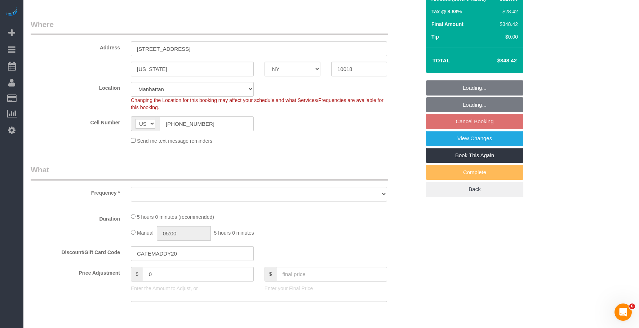
select select "object:956"
select select "300"
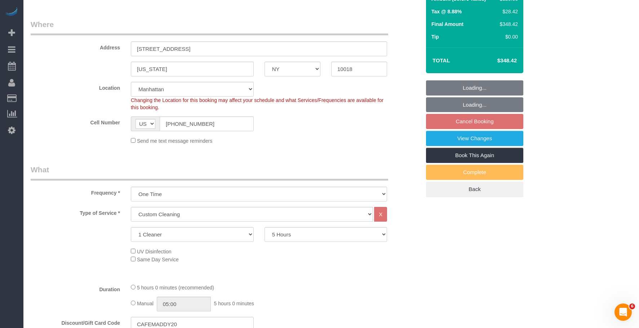
select select "object:1089"
select select "spot1"
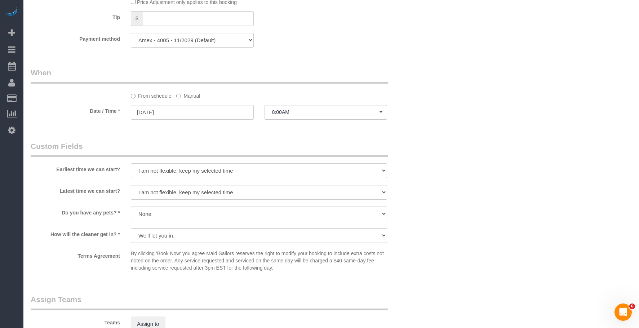
scroll to position [504, 0]
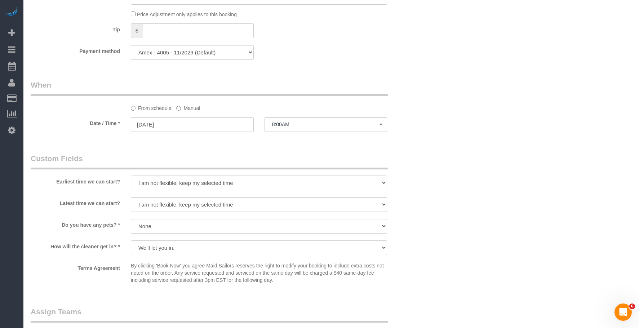
click at [412, 71] on div "Who Email losbamb24@gmail.com Name * Carl Fagerstal new customer Where Address …" at bounding box center [225, 47] width 401 height 1051
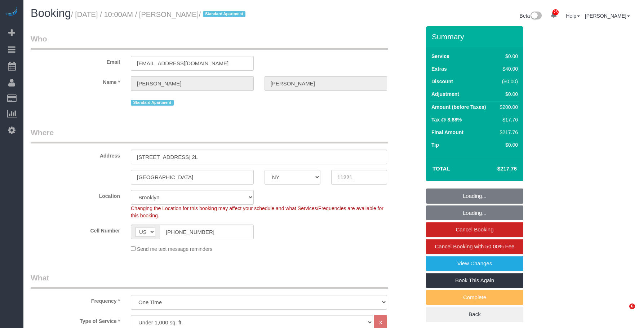
select select "NY"
select select "1"
select select "spot1"
select select "number:89"
select select "number:90"
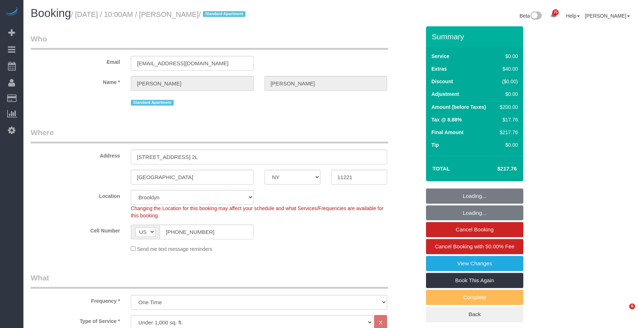
select select "number:15"
select select "number:7"
select select "object:1504"
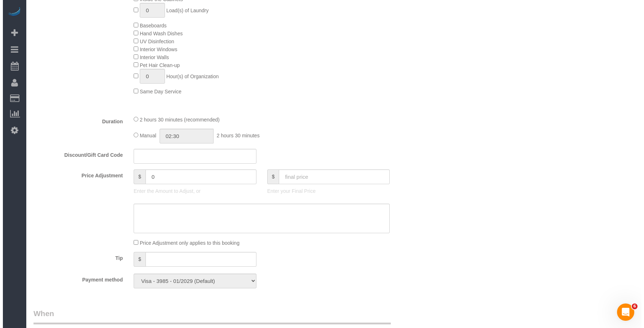
scroll to position [36, 0]
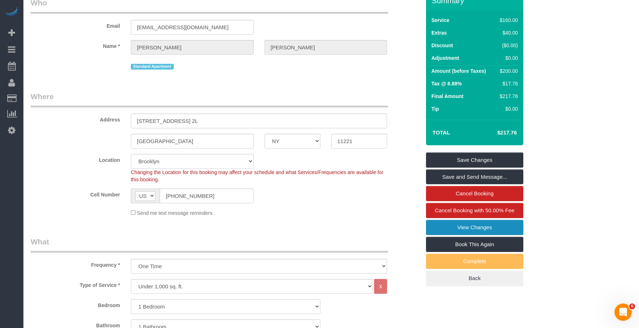
click at [451, 229] on link "View Changes" at bounding box center [474, 227] width 97 height 15
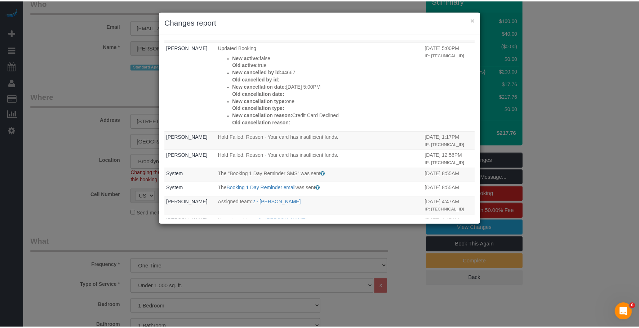
scroll to position [252, 0]
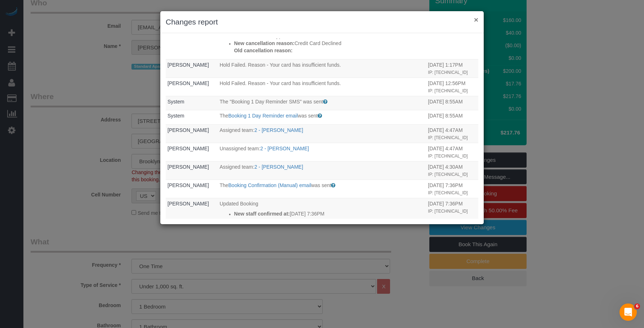
click at [476, 19] on button "×" at bounding box center [476, 20] width 4 height 8
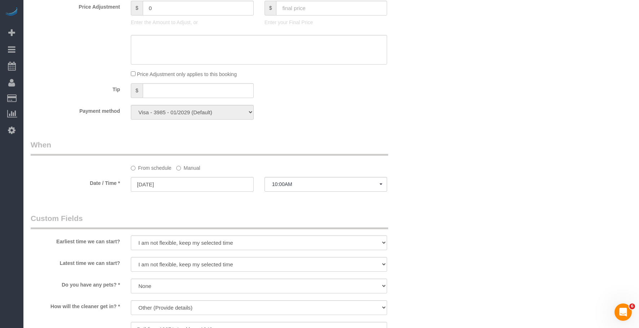
scroll to position [649, 0]
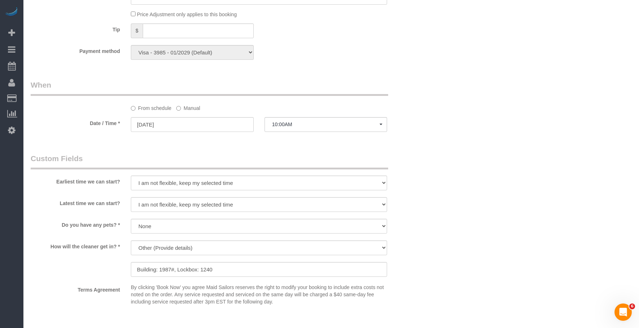
click at [196, 107] on label "Manual" at bounding box center [188, 107] width 24 height 10
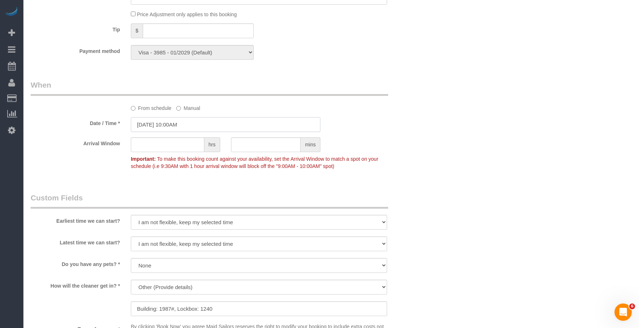
click at [206, 125] on input "[DATE] 10:00AM" at bounding box center [226, 124] width 190 height 15
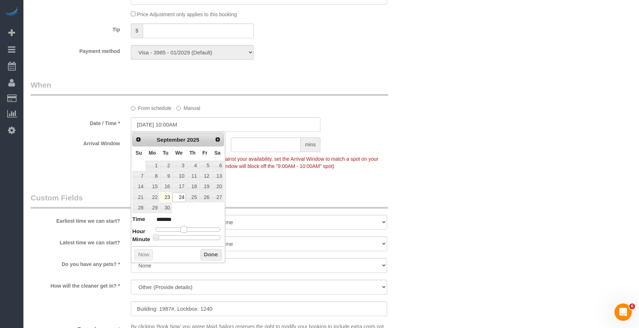
type input "[DATE] 11:00AM"
type input "*******"
type input "[DATE] 12:00PM"
type input "*******"
type input "[DATE] 1:00PM"
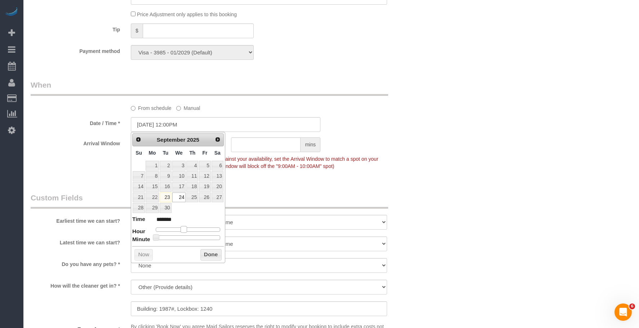
type input "******"
type input "[DATE] 2:00PM"
type input "******"
type input "[DATE] 3:00PM"
type input "******"
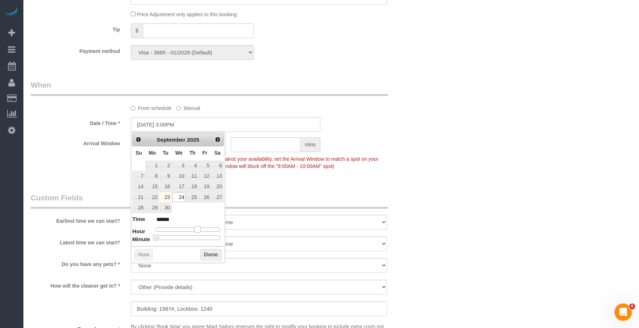
type input "[DATE] 4:00PM"
type input "******"
drag, startPoint x: 186, startPoint y: 229, endPoint x: 204, endPoint y: 232, distance: 17.6
click at [204, 232] on dl "Time ****** Hour Minute Second Millisecond Microsecond Time Zone ***** ***** **…" at bounding box center [178, 227] width 92 height 25
type input "[DATE] 4:05PM"
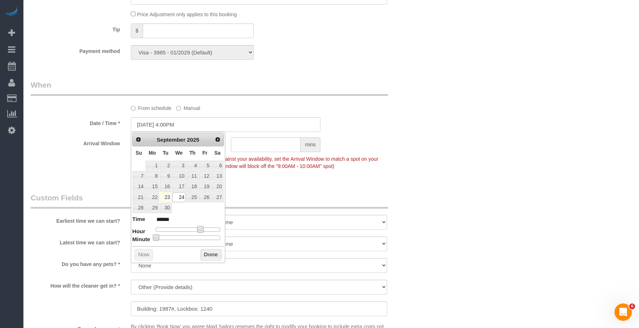
type input "******"
type input "[DATE] 4:10PM"
type input "******"
type input "[DATE] 4:15PM"
type input "******"
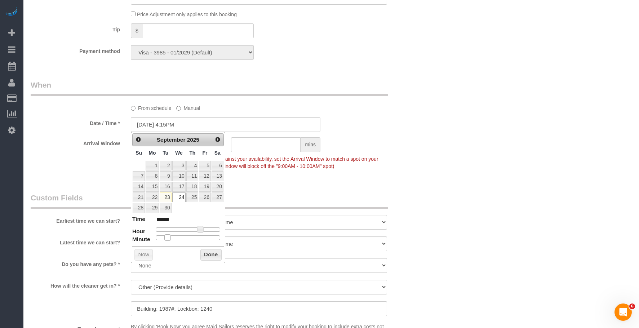
type input "[DATE] 4:20PM"
type input "******"
type input "[DATE] 4:25PM"
type input "******"
type input "[DATE] 4:30PM"
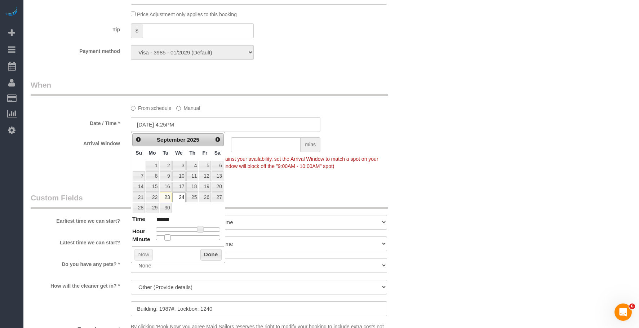
type input "******"
type input "[DATE] 4:35PM"
type input "******"
type input "[DATE] 4:30PM"
type input "******"
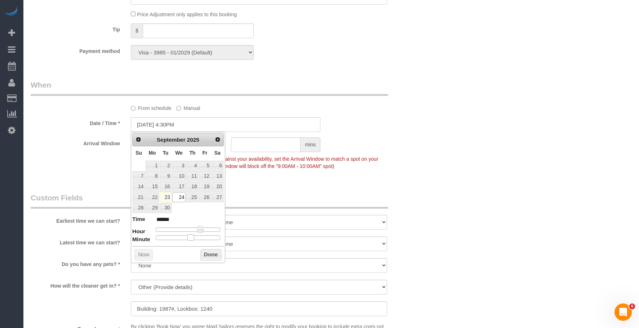
drag, startPoint x: 155, startPoint y: 236, endPoint x: 192, endPoint y: 240, distance: 37.3
click at [192, 240] on span at bounding box center [190, 237] width 6 height 6
click at [508, 186] on div "Who Email [EMAIL_ADDRESS][DOMAIN_NAME] Name * [PERSON_NAME] Standard Apartment …" at bounding box center [331, 8] width 601 height 1260
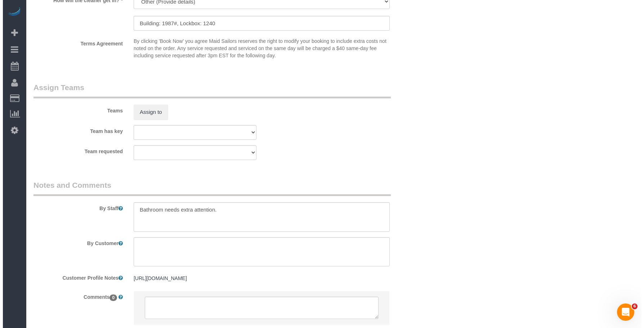
scroll to position [937, 0]
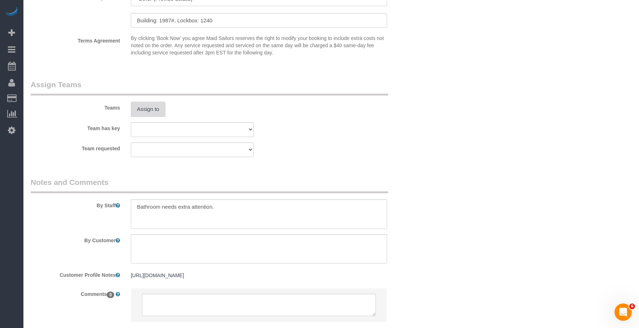
click at [148, 115] on button "Assign to" at bounding box center [148, 109] width 35 height 15
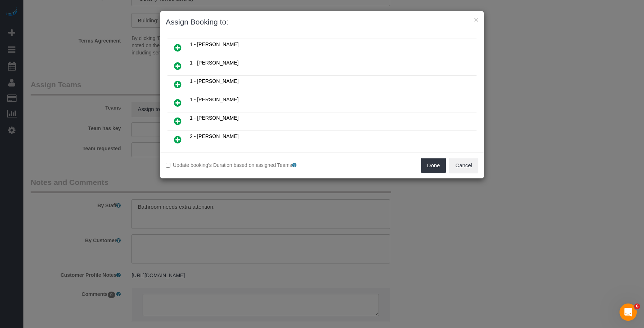
scroll to position [288, 0]
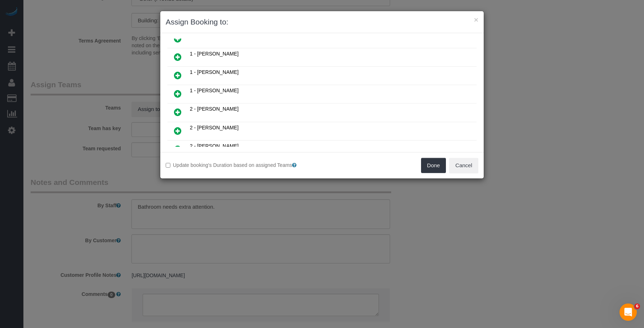
click at [177, 110] on icon at bounding box center [178, 112] width 8 height 9
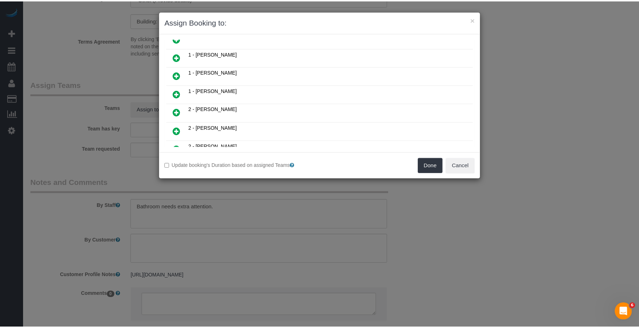
scroll to position [306, 0]
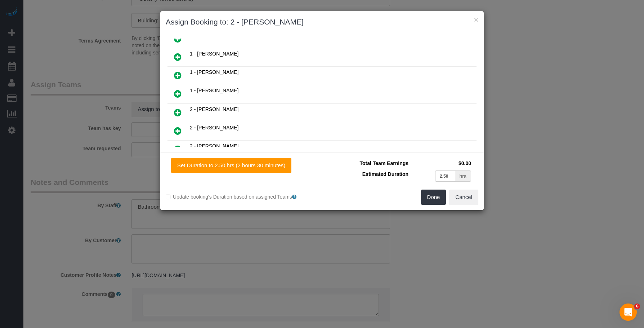
click at [418, 187] on div "Total Team Earnings $0.00 Estimated Duration 2.50 hrs Warning: The Company shar…" at bounding box center [400, 174] width 156 height 32
click at [427, 196] on button "Done" at bounding box center [433, 197] width 25 height 15
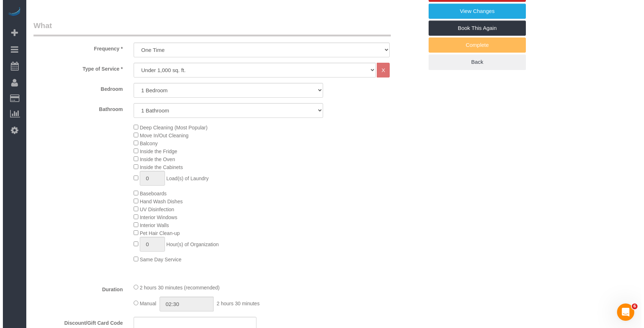
scroll to position [108, 0]
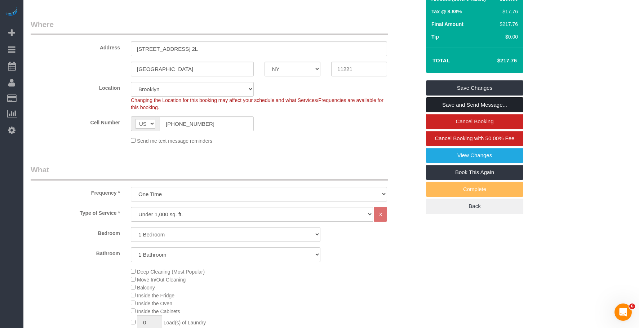
click at [507, 102] on link "Save and Send Message..." at bounding box center [474, 104] width 97 height 15
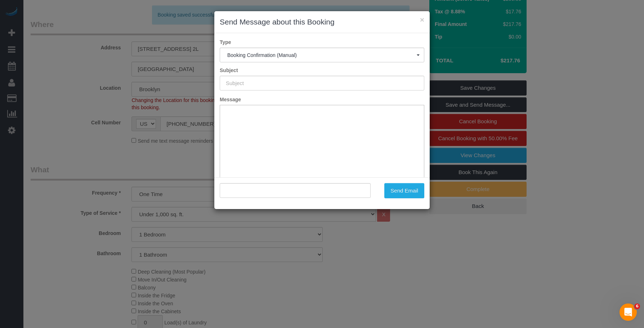
type input "Cleaning Confirmed for [DATE] 4:30pm"
type input ""[PERSON_NAME]" <[EMAIL_ADDRESS][DOMAIN_NAME]>"
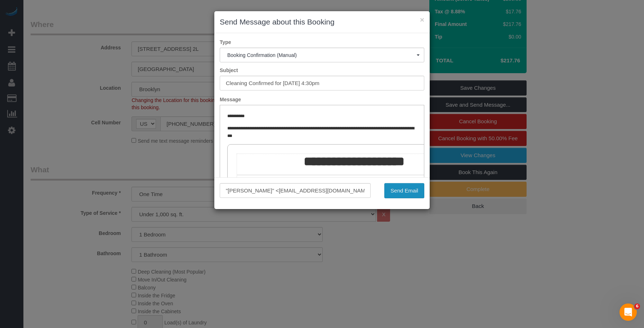
drag, startPoint x: 408, startPoint y: 189, endPoint x: 377, endPoint y: 188, distance: 30.6
click at [408, 189] on button "Send Email" at bounding box center [404, 190] width 40 height 15
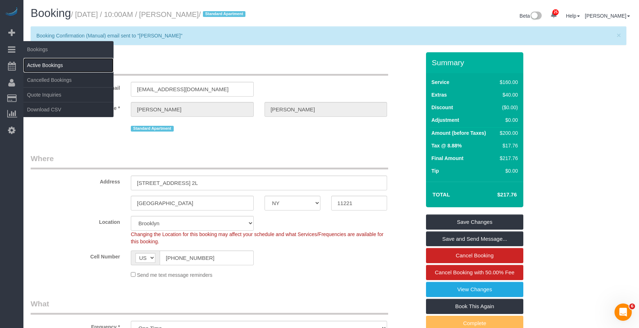
click at [50, 66] on link "Active Bookings" at bounding box center [68, 65] width 90 height 14
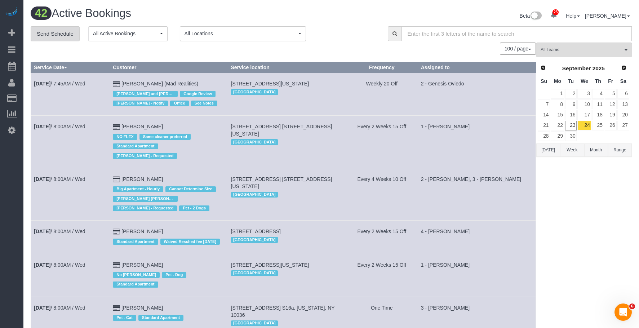
click at [65, 37] on link "Send Schedule" at bounding box center [55, 33] width 49 height 15
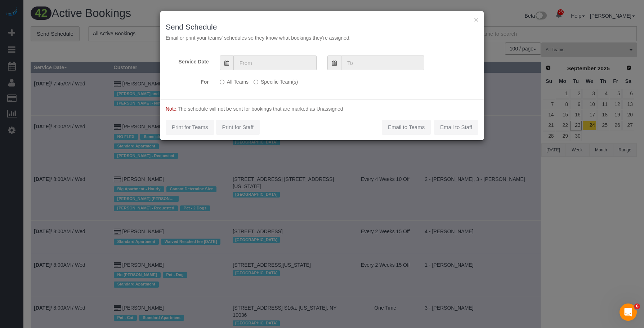
click at [283, 55] on div "Service Date For All Teams Specific Team(s) Choose Team(s) * - K.J. *[PERSON_NA…" at bounding box center [322, 74] width 324 height 49
click at [283, 65] on input "text" at bounding box center [274, 62] width 83 height 15
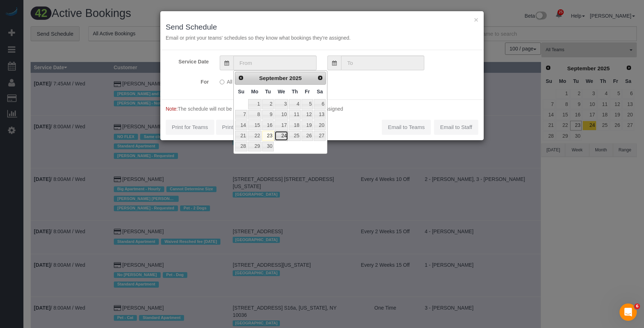
click at [286, 137] on link "24" at bounding box center [282, 136] width 14 height 10
type input "[DATE]"
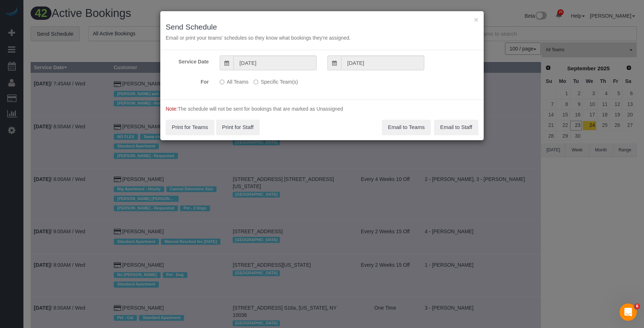
click at [285, 82] on label "Specific Team(s)" at bounding box center [276, 81] width 44 height 10
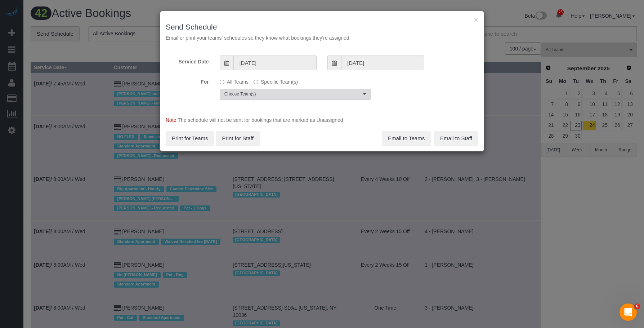
click at [336, 95] on span "Choose Team(s)" at bounding box center [292, 94] width 137 height 6
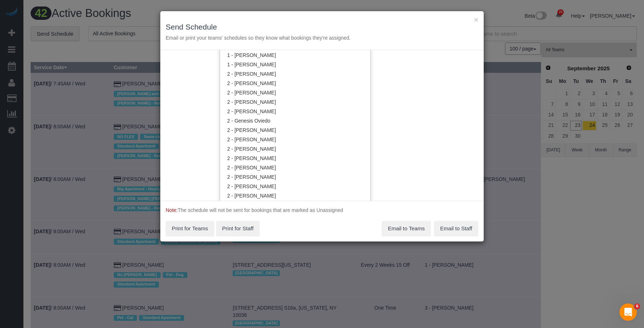
scroll to position [434, 0]
click at [246, 95] on link "2 - [PERSON_NAME]" at bounding box center [295, 94] width 150 height 9
click at [299, 21] on div "× Send Schedule Email or print your teams' schedules so they know what bookings…" at bounding box center [322, 30] width 324 height 39
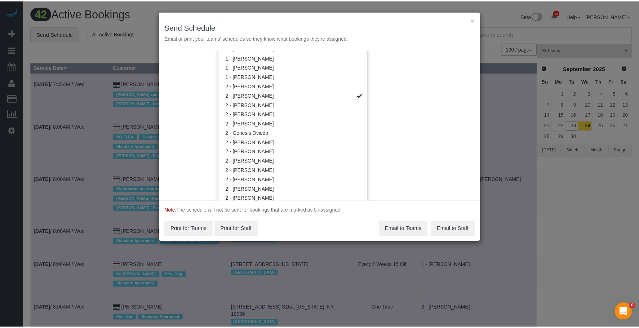
scroll to position [0, 0]
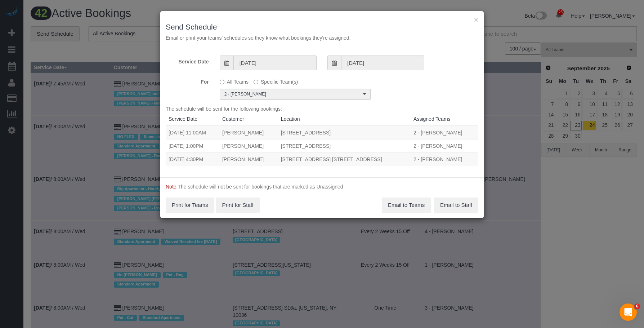
drag, startPoint x: 195, startPoint y: 132, endPoint x: 408, endPoint y: 133, distance: 212.6
click at [408, 133] on tr "[DATE] 11:00AM [PERSON_NAME] [STREET_ADDRESS] 2 - [PERSON_NAME] Unassigned" at bounding box center [322, 133] width 313 height 14
copy tr "11:00AM [PERSON_NAME] [STREET_ADDRESS]"
drag, startPoint x: 195, startPoint y: 146, endPoint x: 389, endPoint y: 145, distance: 194.2
click at [389, 145] on tr "[DATE] 1:00PM [PERSON_NAME] [STREET_ADDRESS] 2 - [PERSON_NAME] Unassigned" at bounding box center [322, 145] width 313 height 13
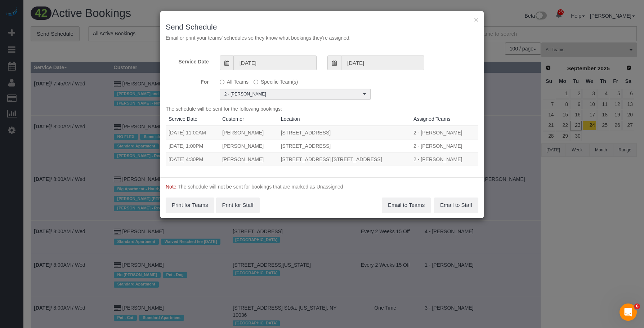
copy tr "1:00PM [PERSON_NAME] [STREET_ADDRESS]"
drag, startPoint x: 195, startPoint y: 158, endPoint x: 406, endPoint y: 162, distance: 211.2
click at [406, 162] on tr "[DATE] 4:30PM [PERSON_NAME] [STREET_ADDRESS] [STREET_ADDRESS] 2 - [PERSON_NAME]…" at bounding box center [322, 158] width 313 height 13
copy tr "4:30PM [PERSON_NAME] [STREET_ADDRESS] [STREET_ADDRESS]"
click at [390, 201] on button "Email to Teams" at bounding box center [406, 204] width 49 height 15
